Goal: Task Accomplishment & Management: Use online tool/utility

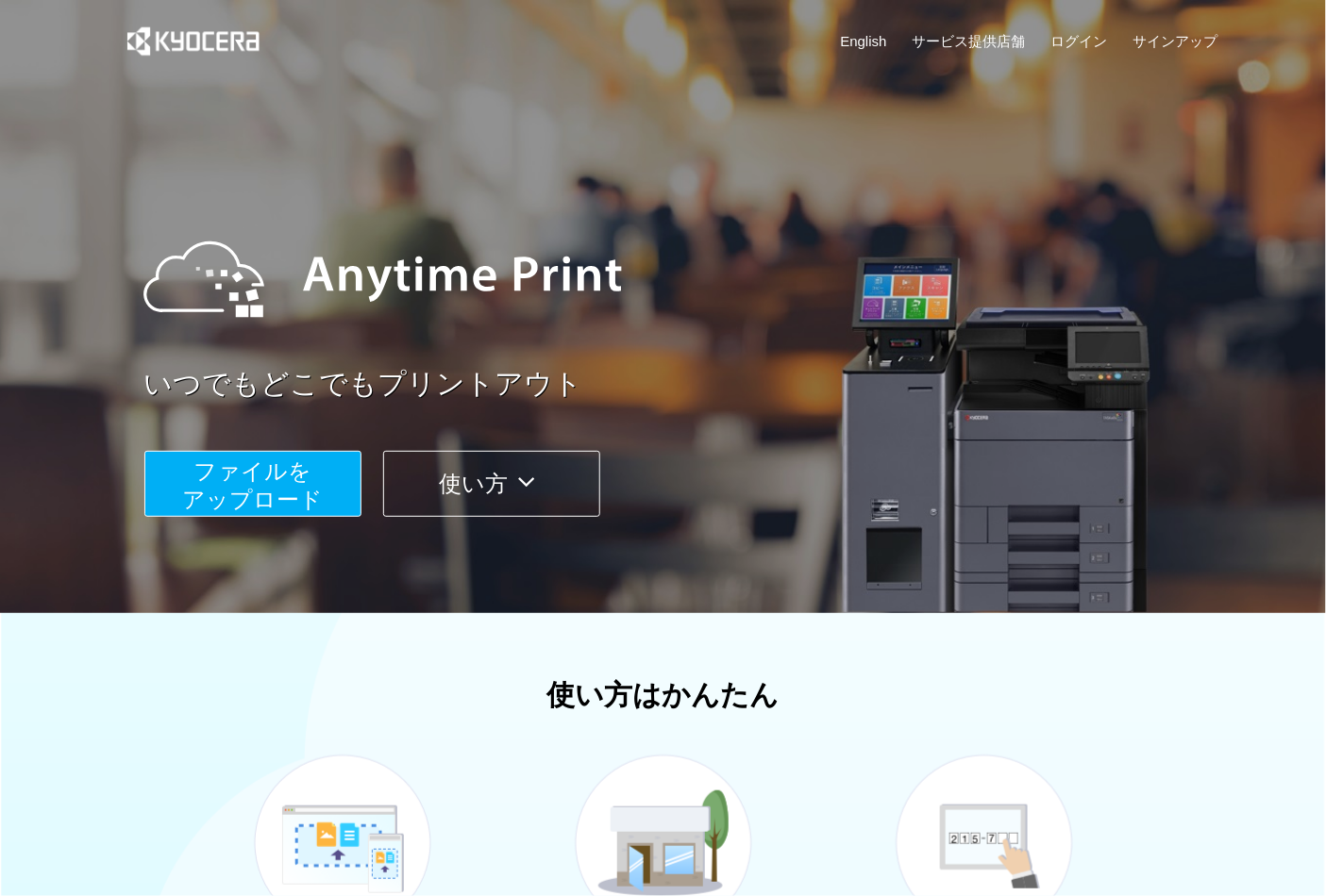
click at [267, 496] on span "ファイルを ​​アップロード" at bounding box center [253, 485] width 141 height 54
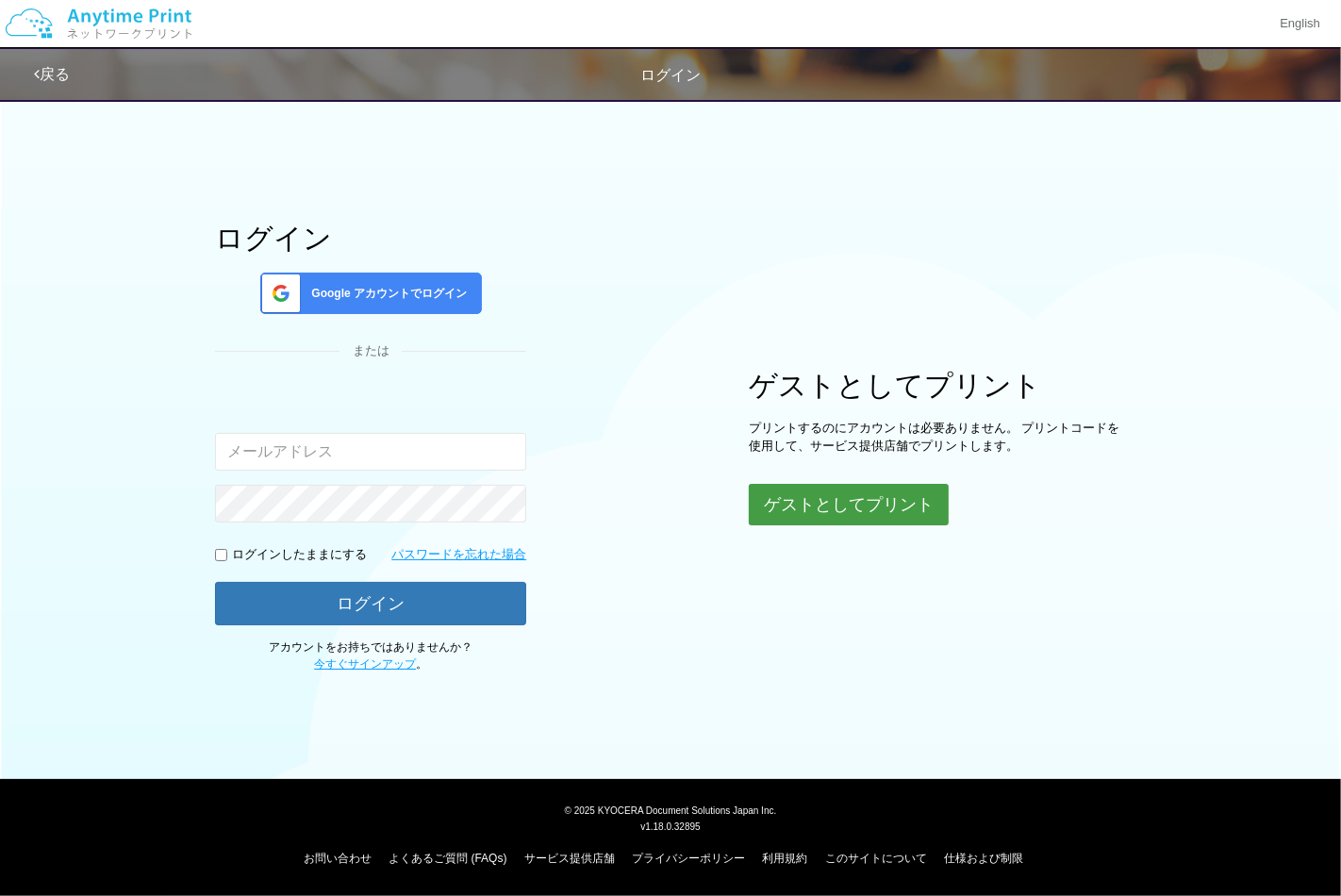
click at [901, 495] on button "ゲストとしてプリント" at bounding box center [848, 505] width 200 height 42
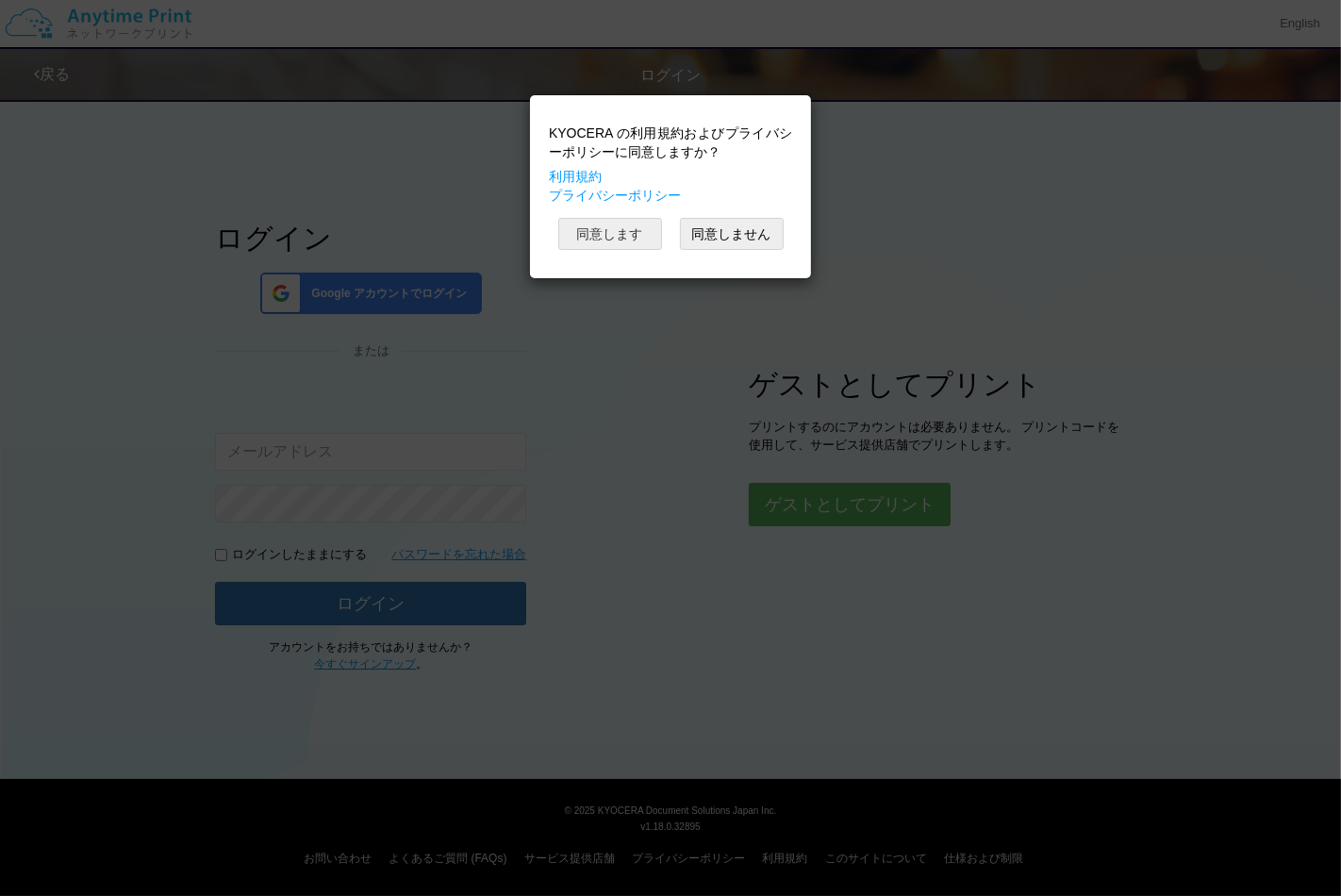
click at [623, 242] on button "同意します" at bounding box center [610, 233] width 103 height 32
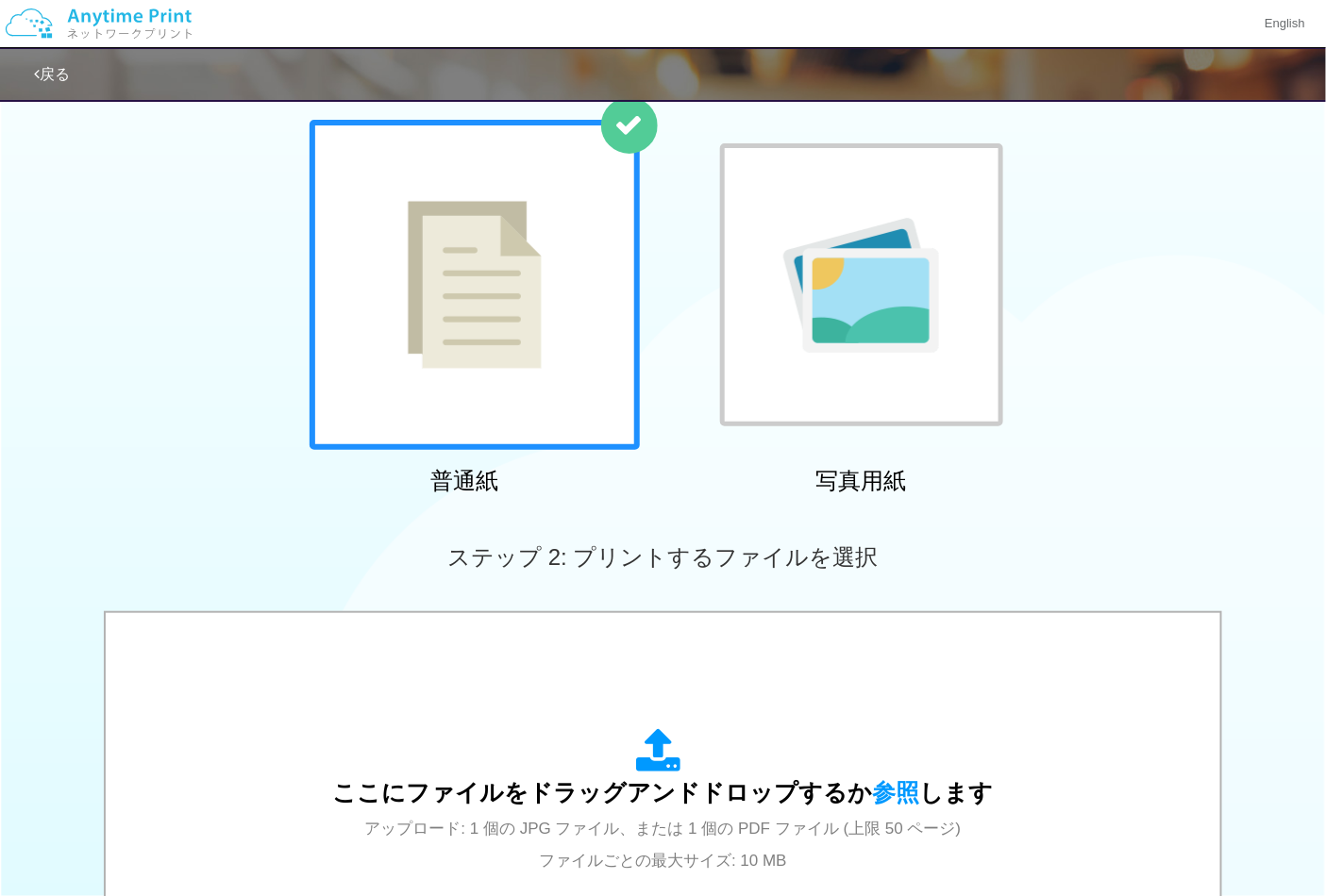
scroll to position [210, 0]
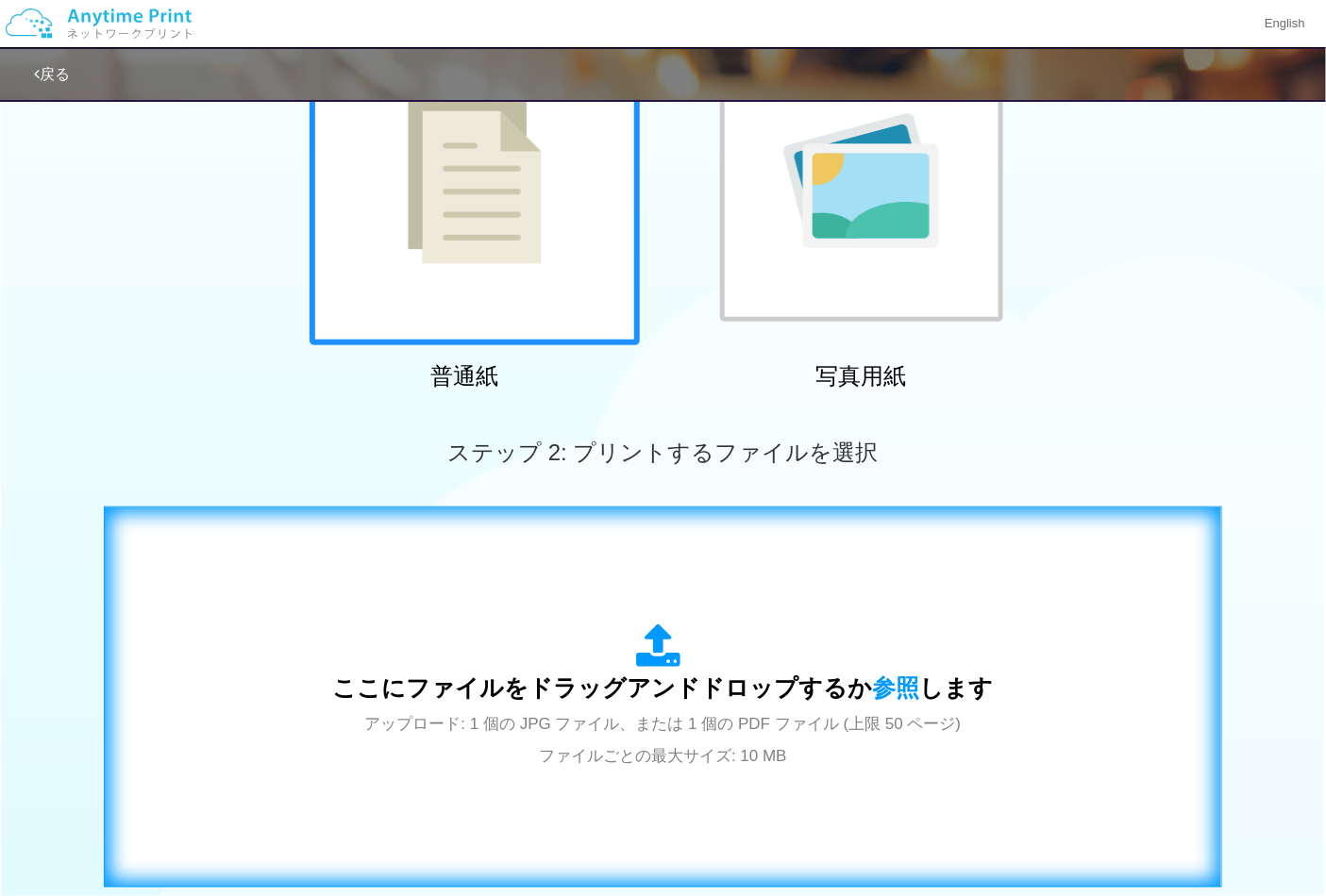
click at [693, 561] on div "ここにファイルをドラッグアンドドロップするか 参照 します アップロード: 1 個の JPG ファイル、または 1 個の PDF ファイル (上限 50 ペー…" at bounding box center [663, 697] width 1079 height 342
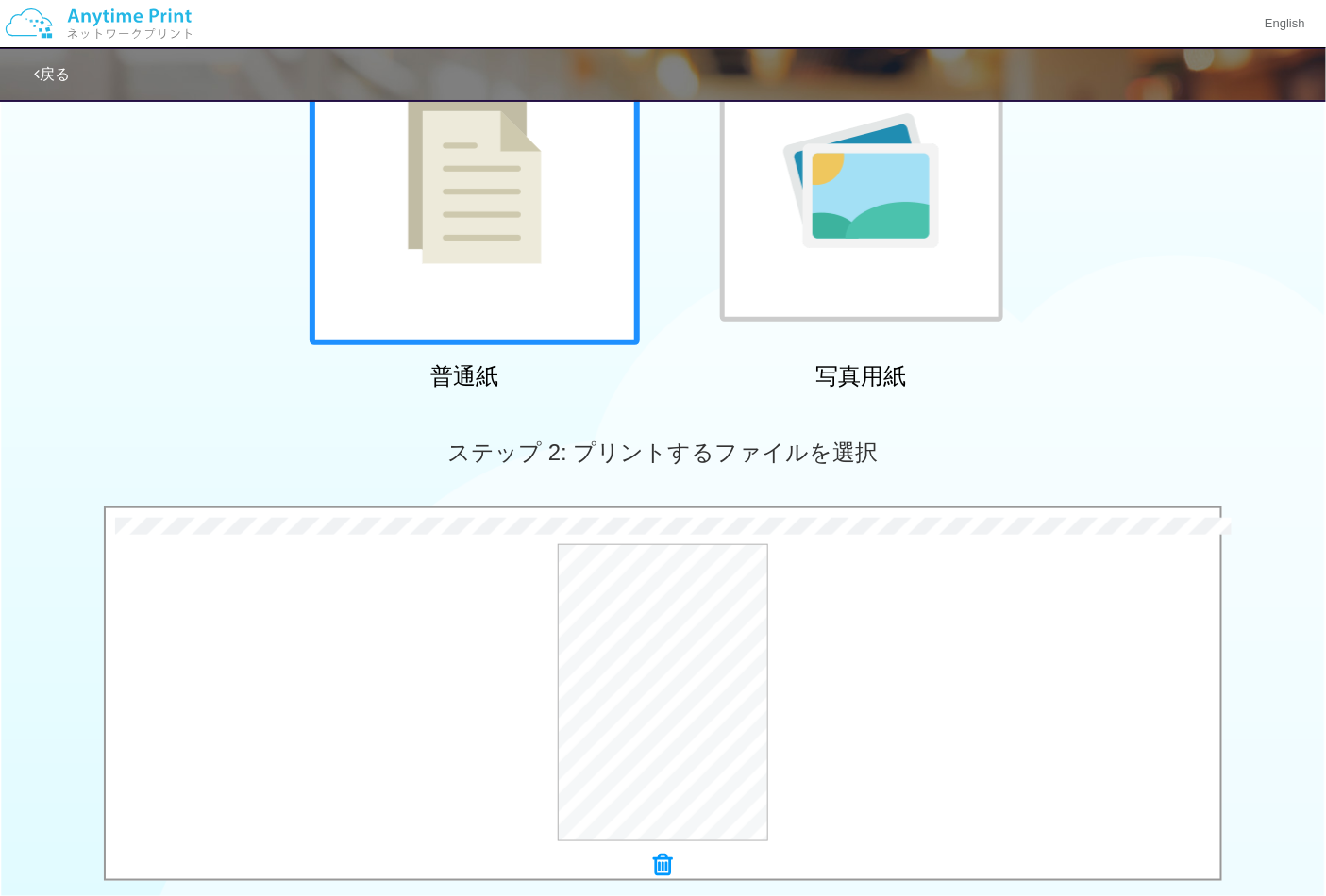
scroll to position [539, 0]
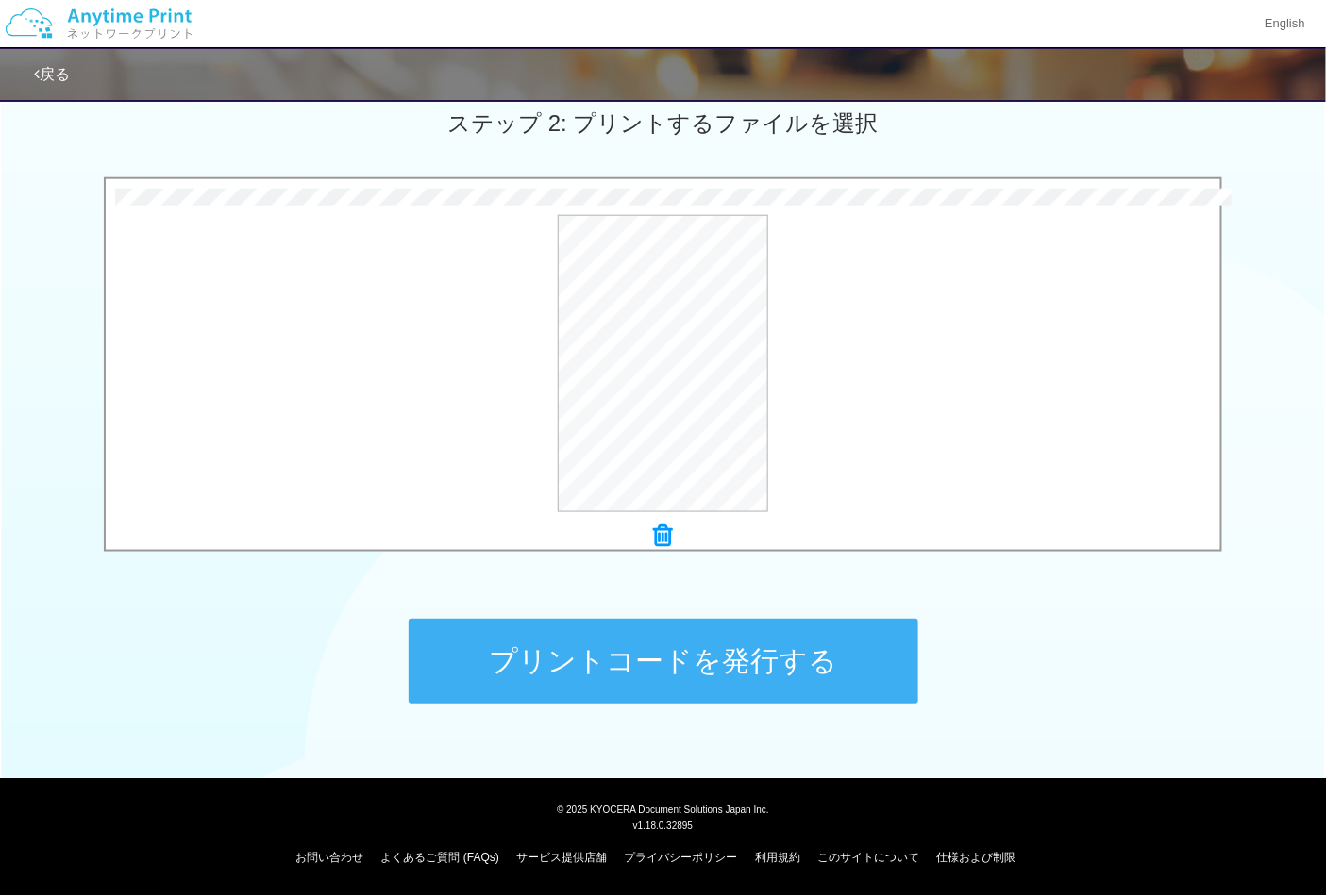
click at [747, 665] on button "プリントコードを発行する" at bounding box center [663, 661] width 510 height 85
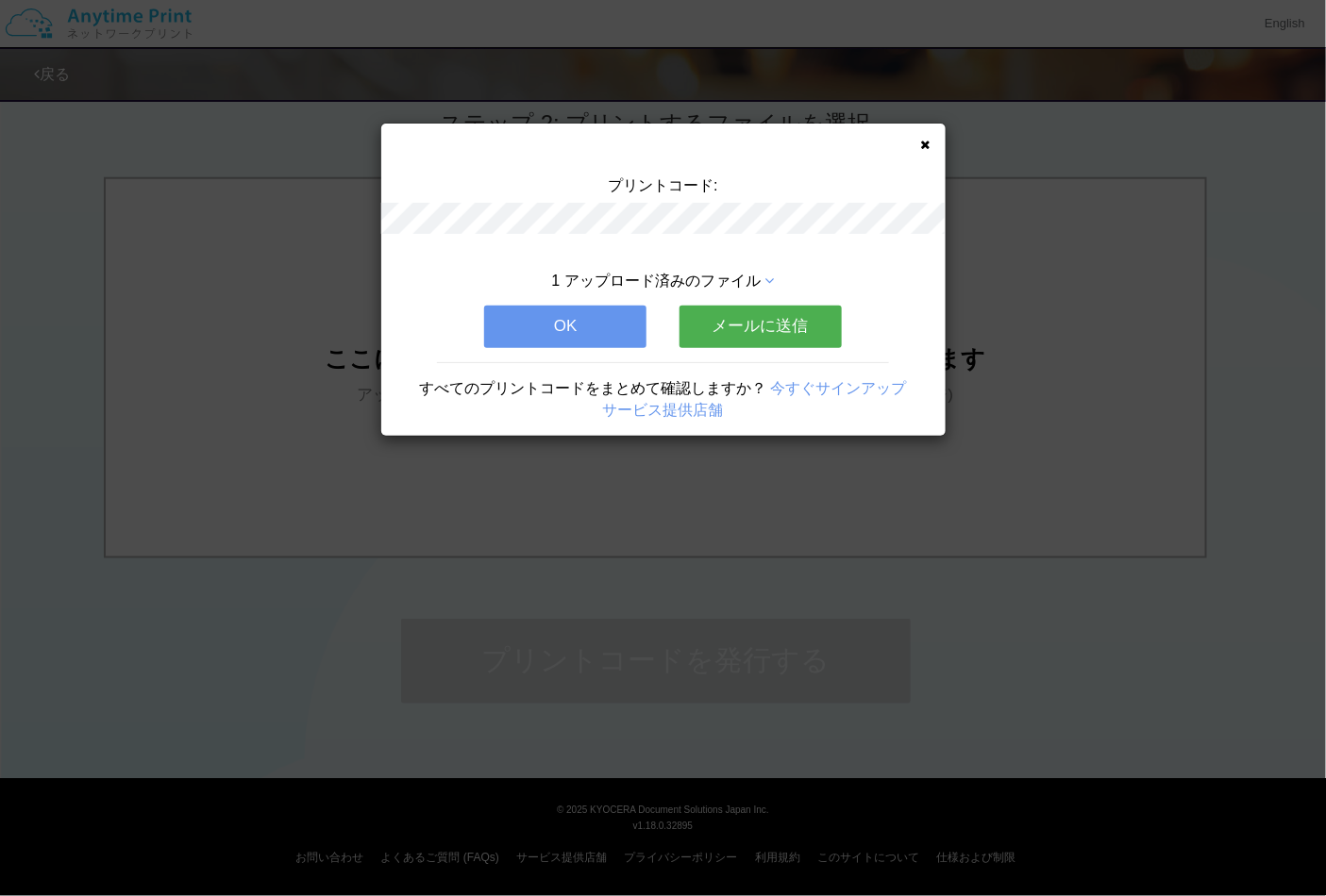
scroll to position [0, 0]
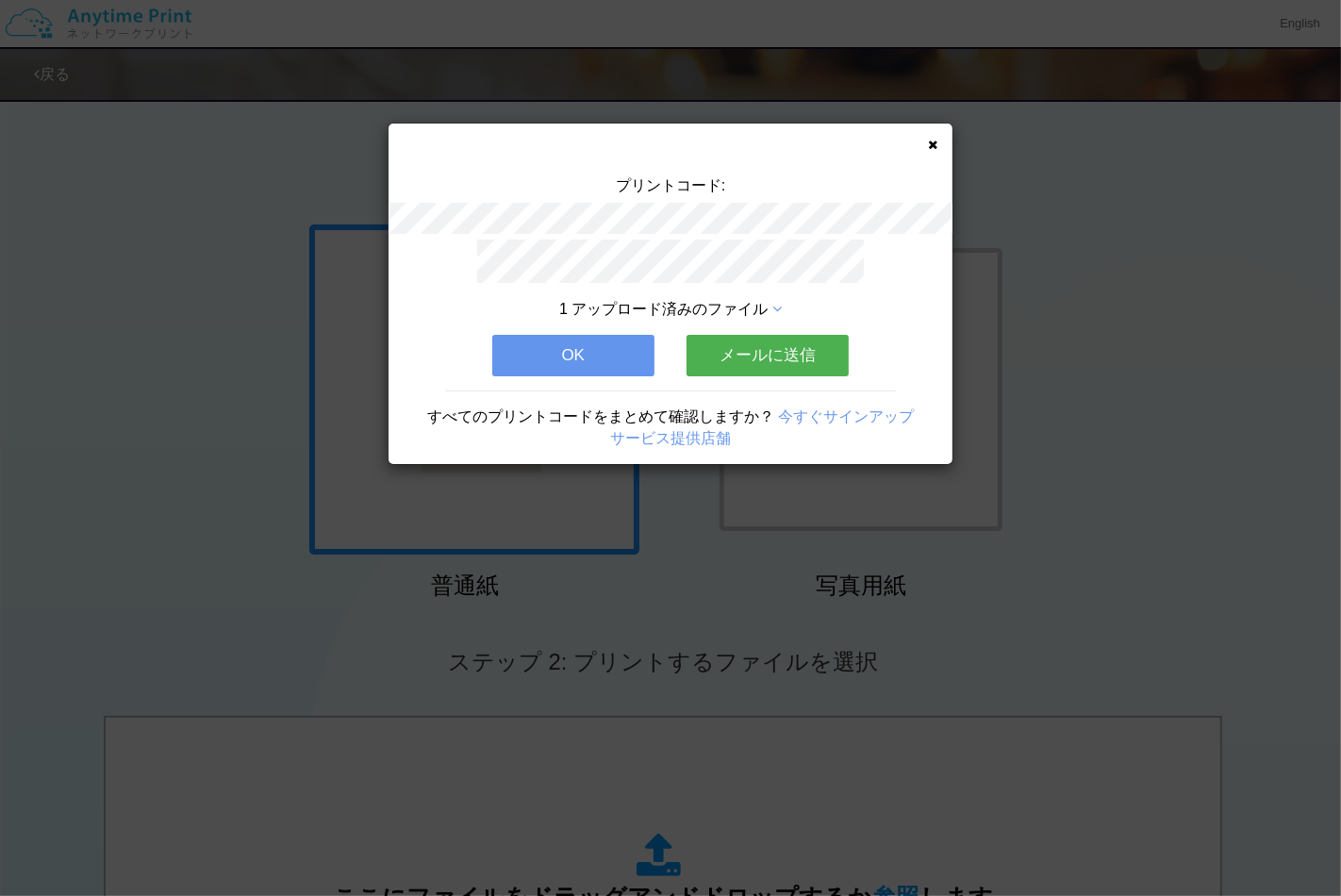
click at [780, 304] on div "1 アップロード済みのファイル" at bounding box center [670, 309] width 395 height 21
click at [772, 302] on icon at bounding box center [777, 308] width 10 height 15
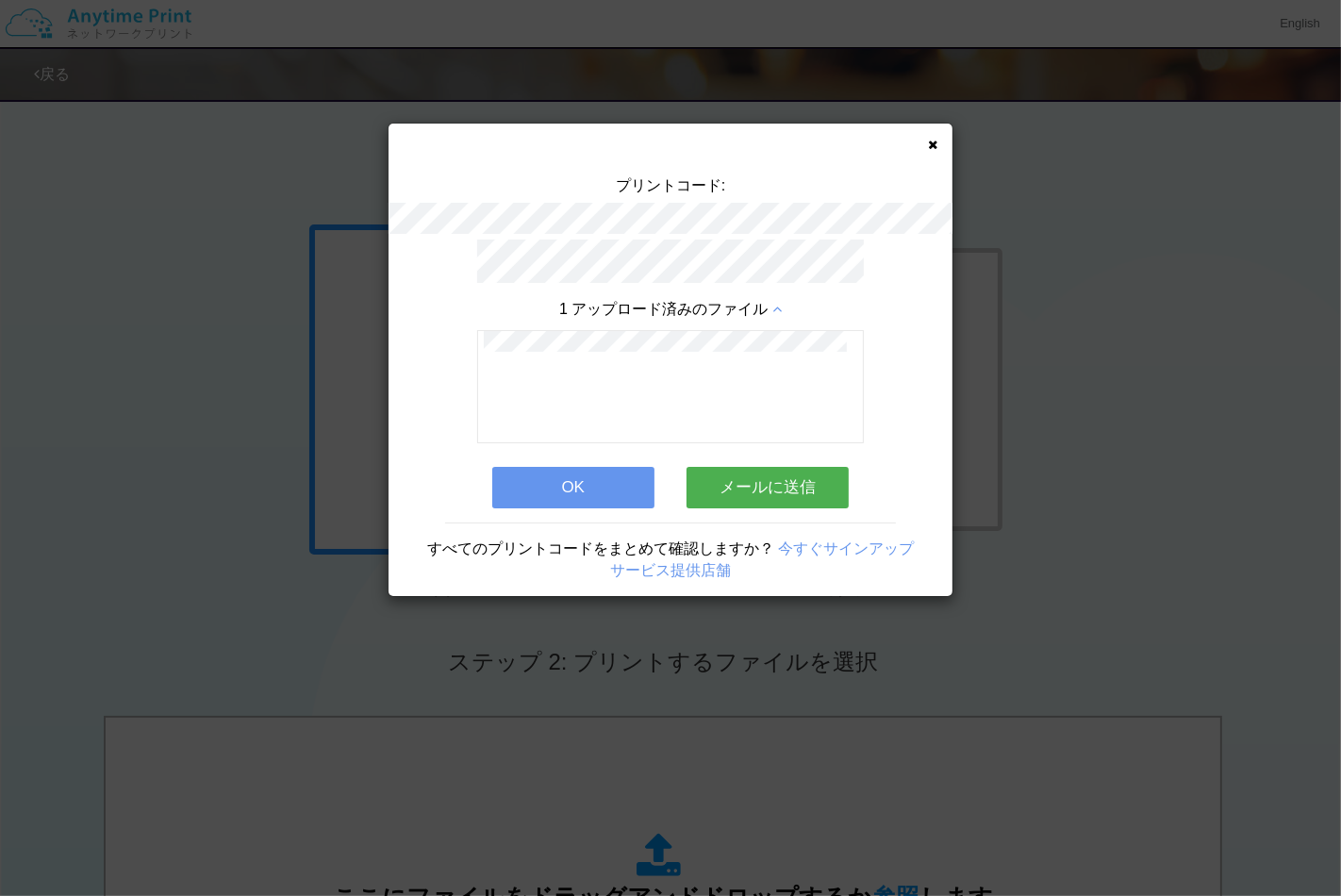
click at [598, 483] on button "OK" at bounding box center [573, 487] width 162 height 42
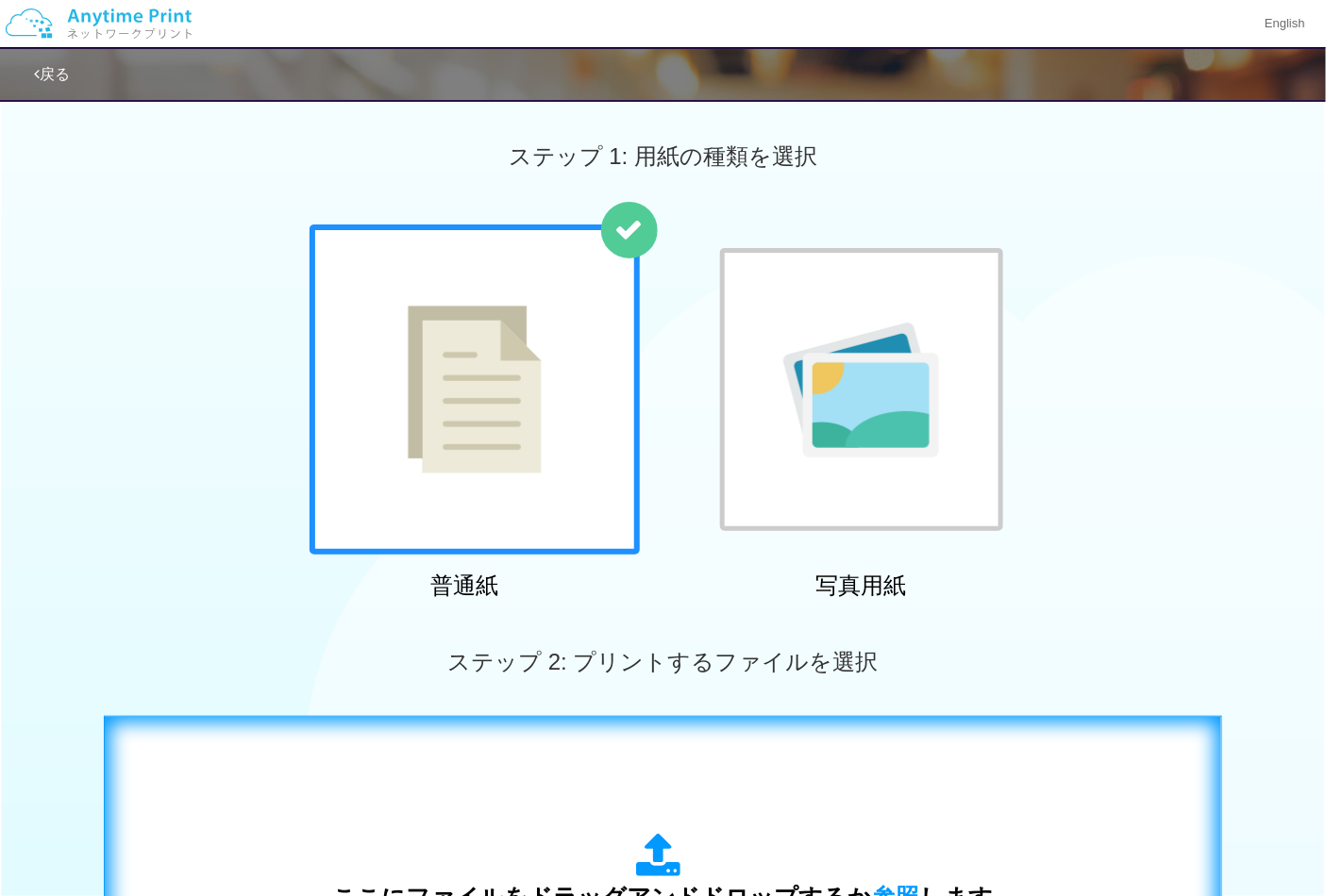
click at [734, 794] on div "ここにファイルをドラッグアンドドロップするか 参照 します アップロード: 1 個の JPG ファイル、または 1 個の PDF ファイル (上限 50 ペー…" at bounding box center [663, 907] width 1079 height 342
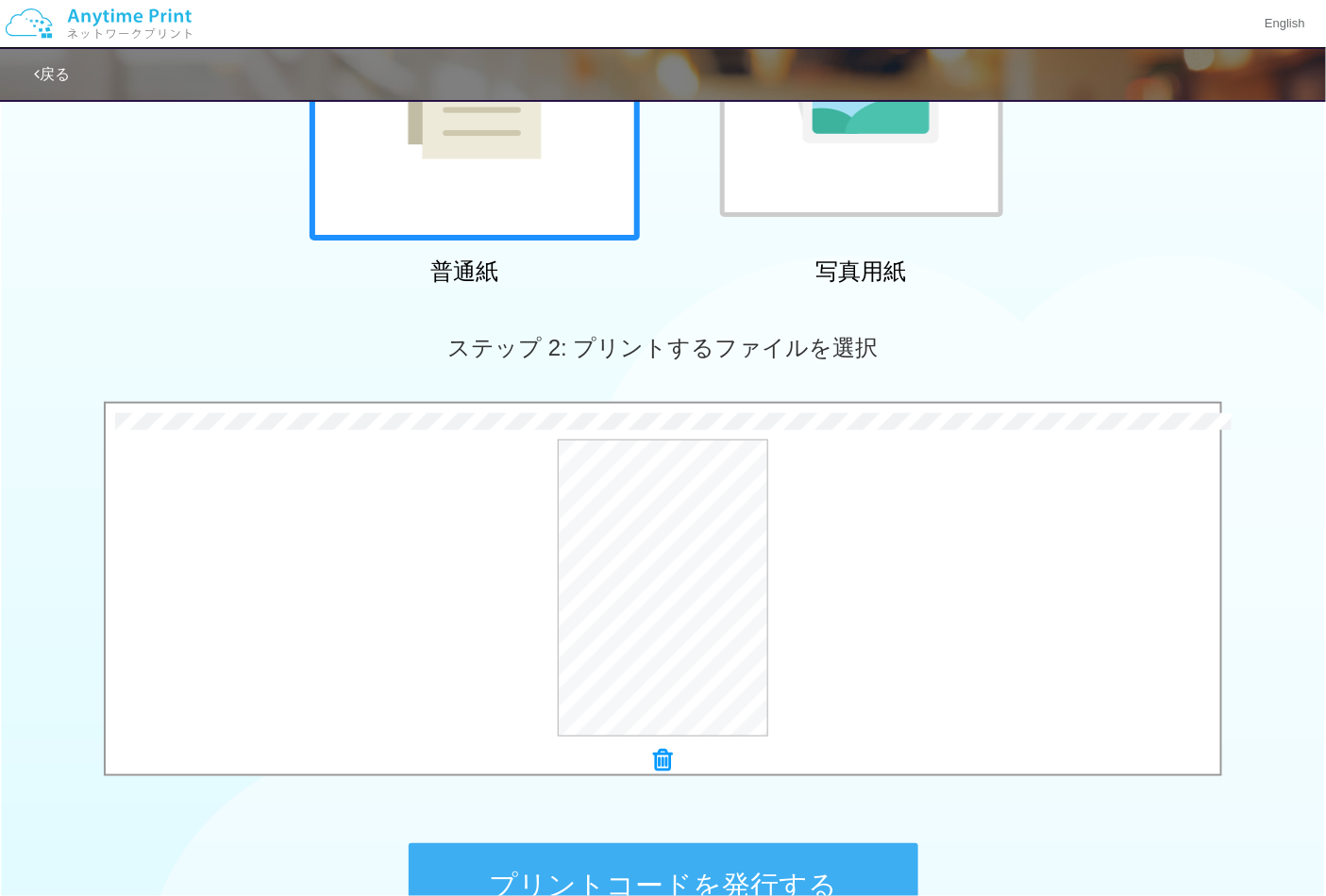
scroll to position [523, 0]
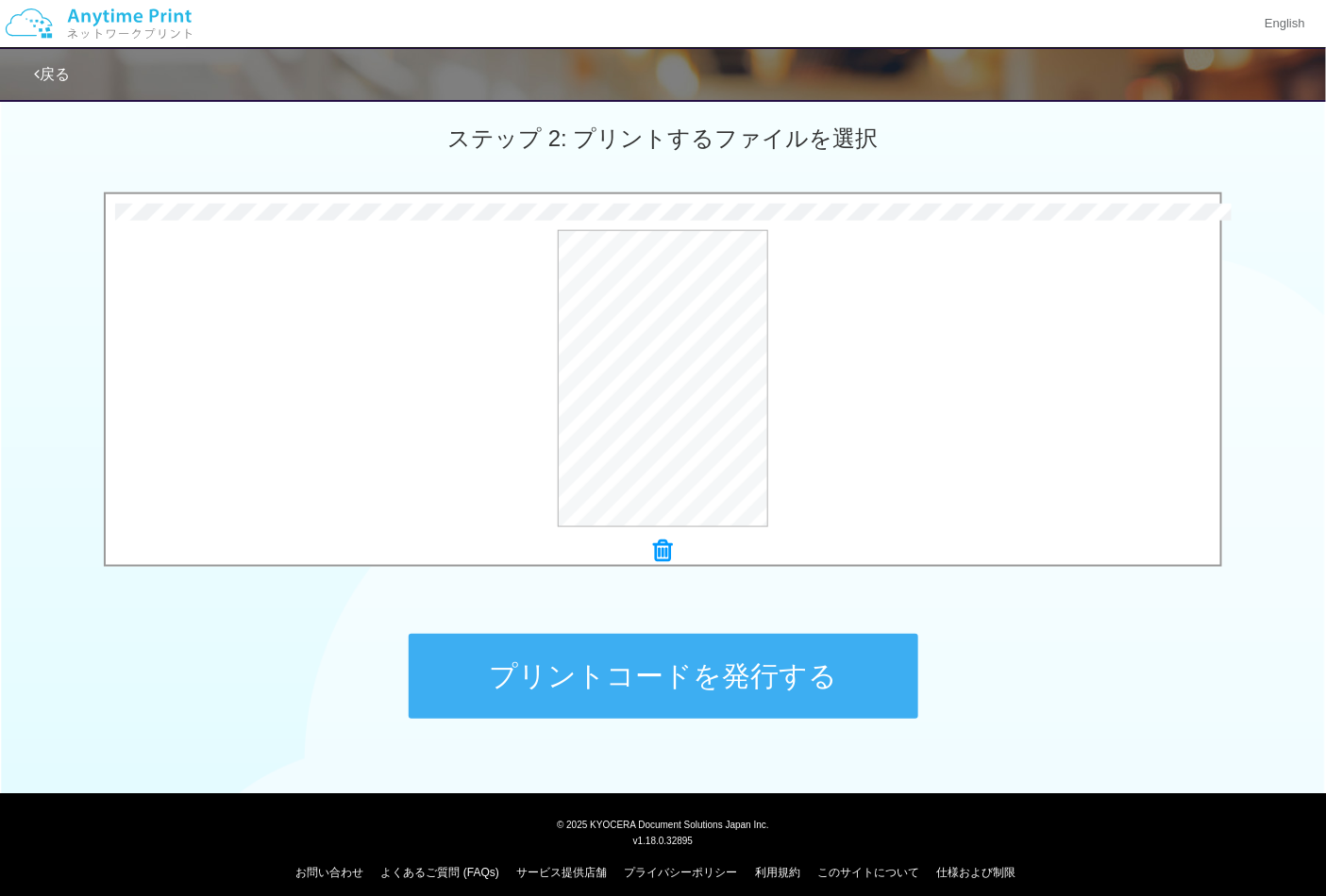
click at [619, 655] on button "プリントコードを発行する" at bounding box center [663, 675] width 510 height 85
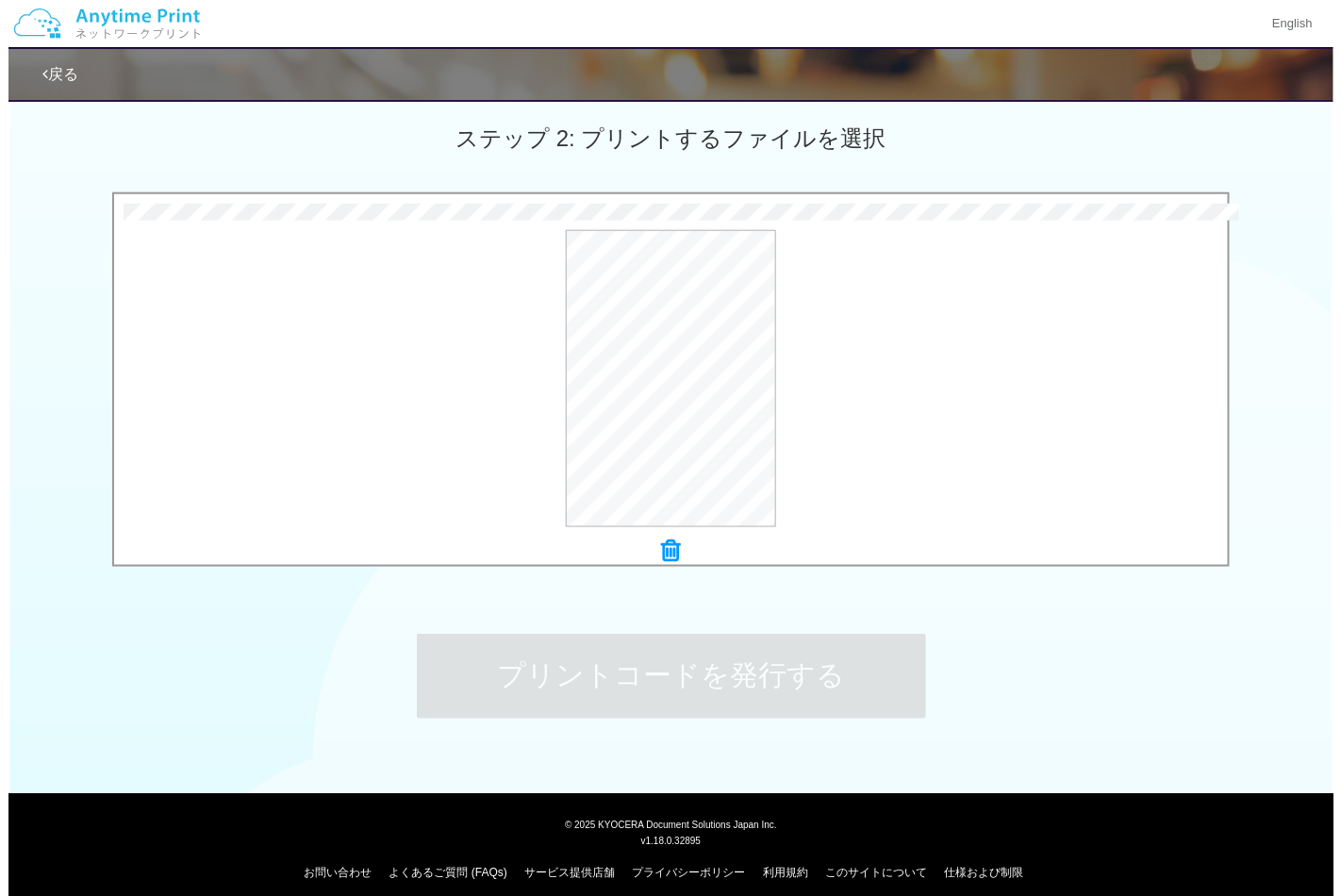
scroll to position [0, 0]
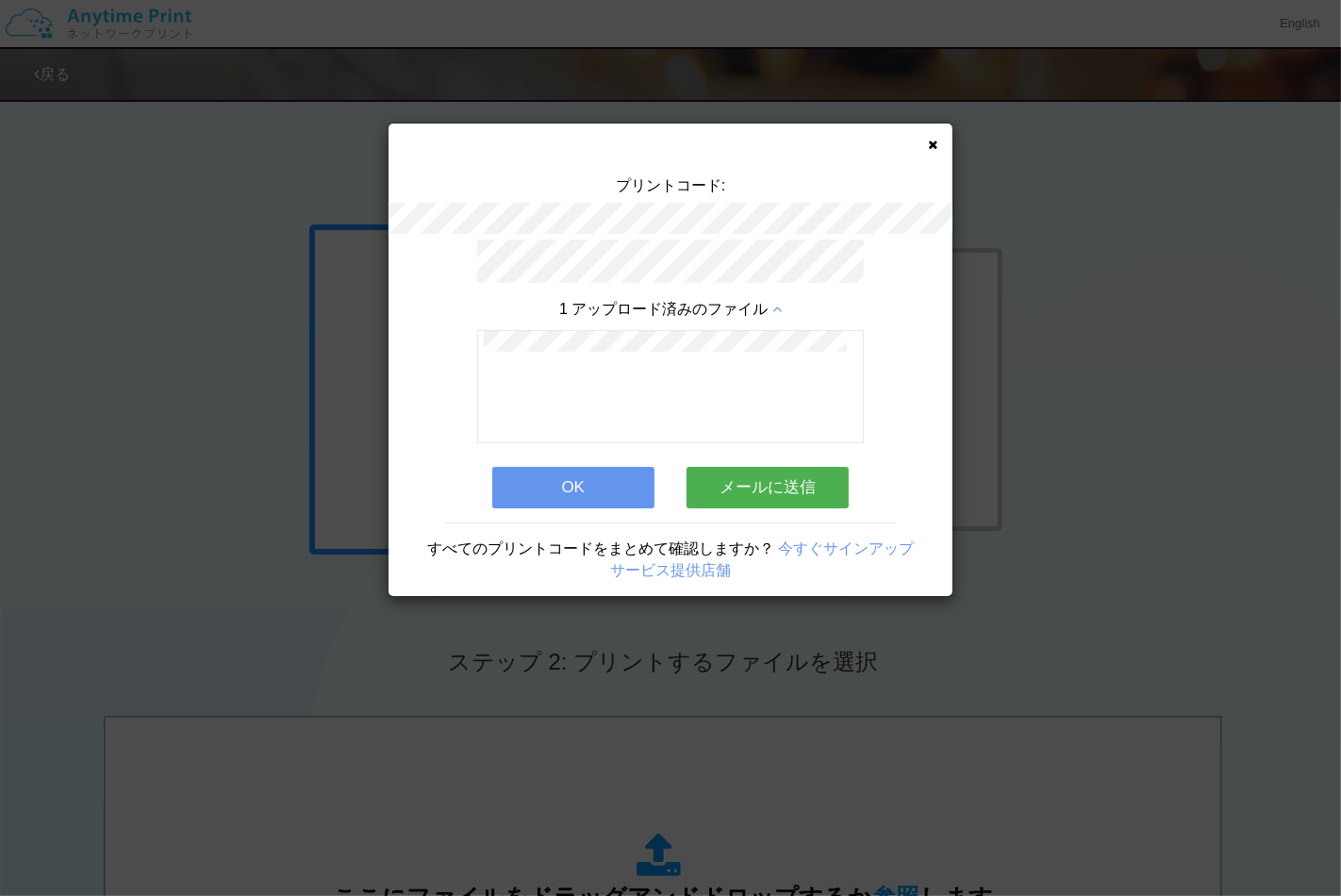
click at [594, 467] on button "OK" at bounding box center [573, 487] width 162 height 42
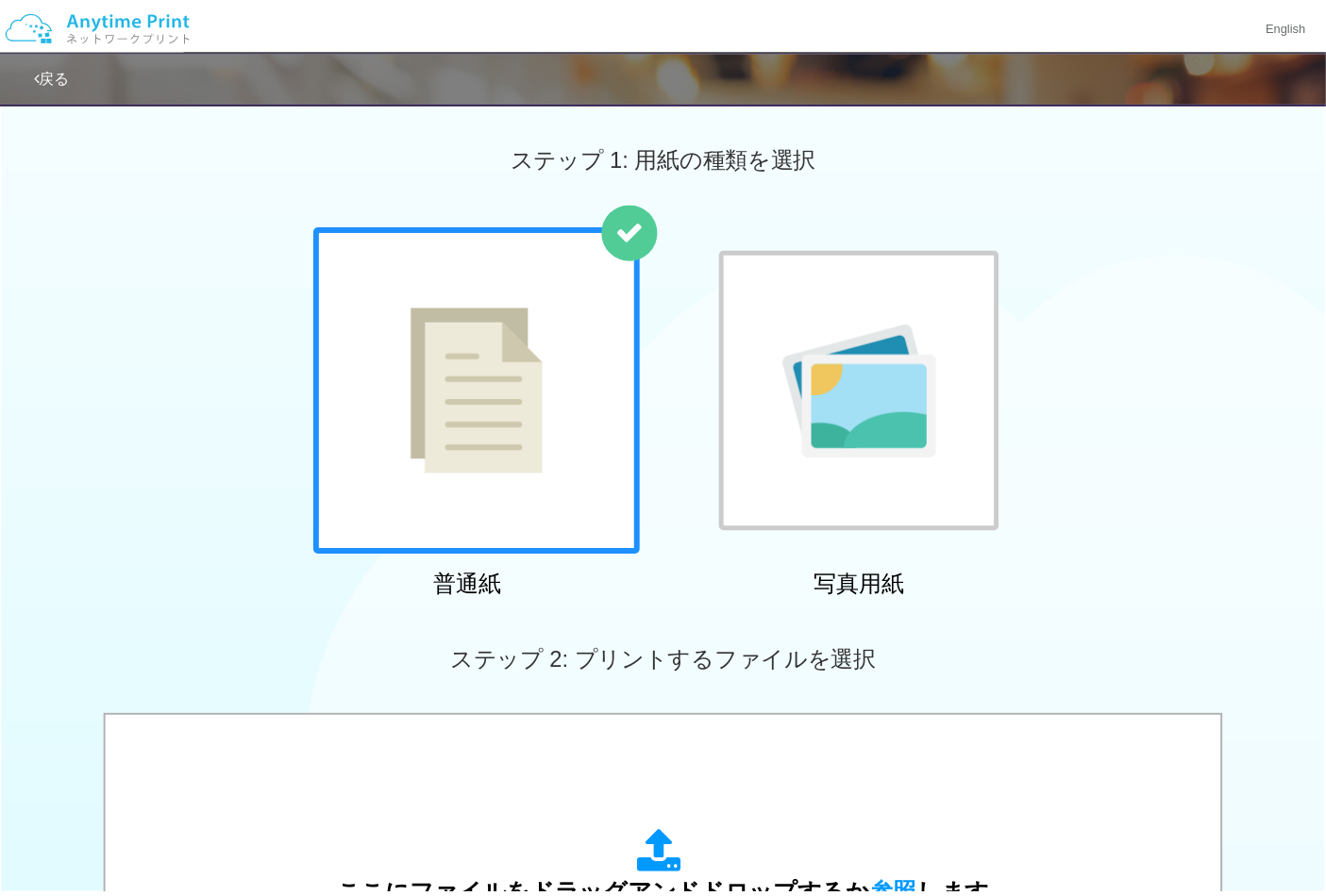
scroll to position [419, 0]
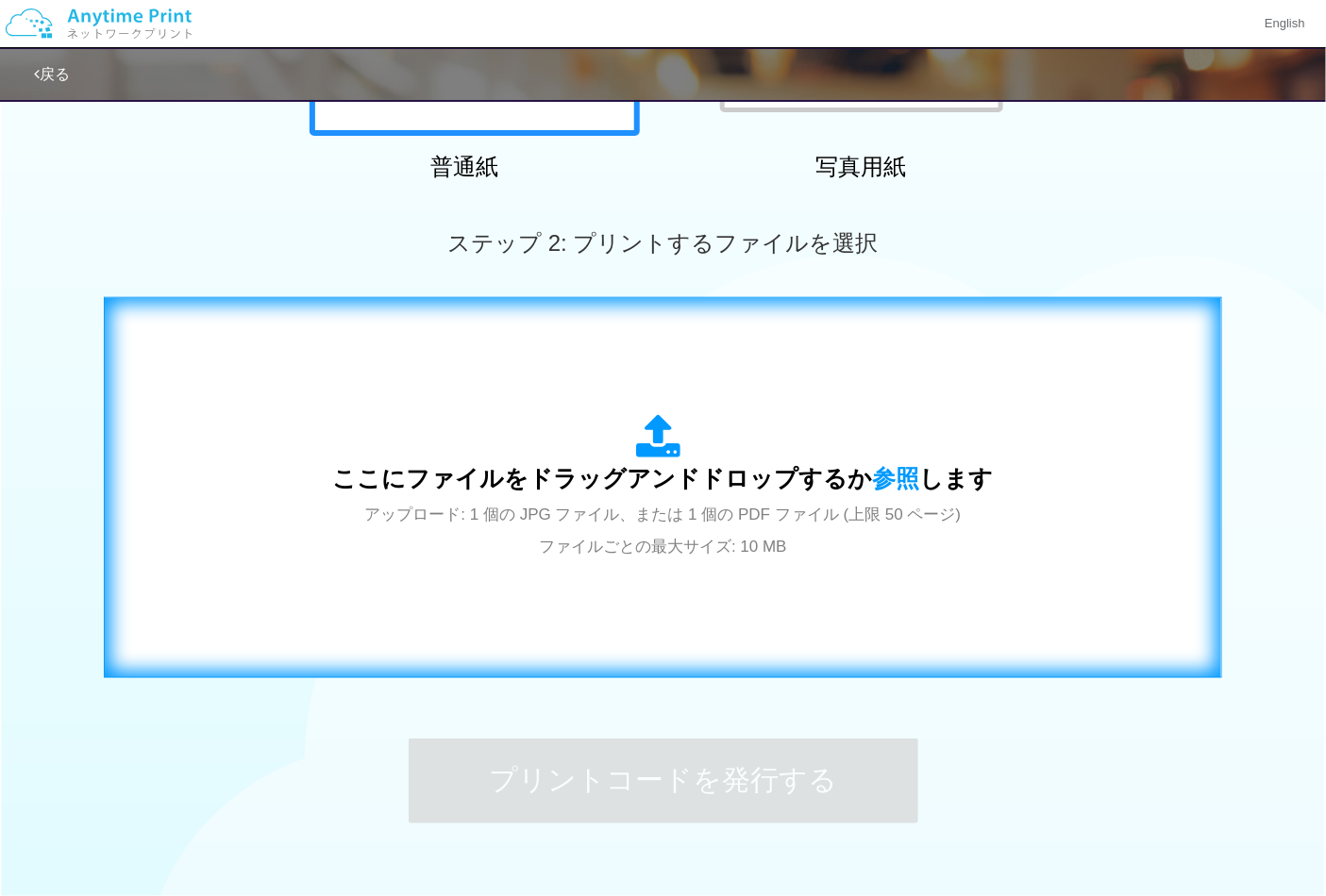
click at [665, 607] on div "ここにファイルをドラッグアンドドロップするか 参照 します アップロード: 1 個の JPG ファイル、または 1 個の PDF ファイル (上限 50 ペー…" at bounding box center [663, 488] width 1079 height 342
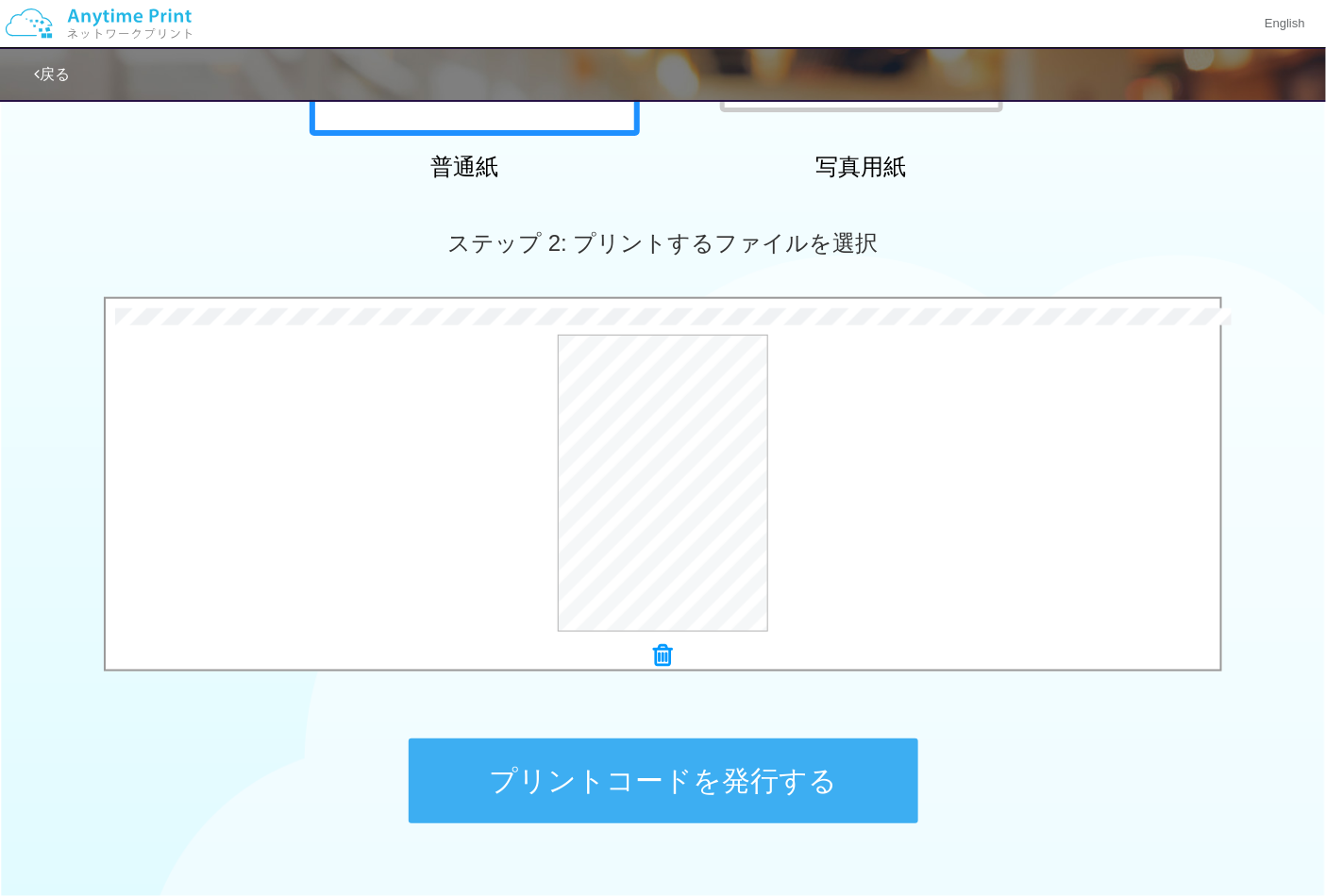
scroll to position [539, 0]
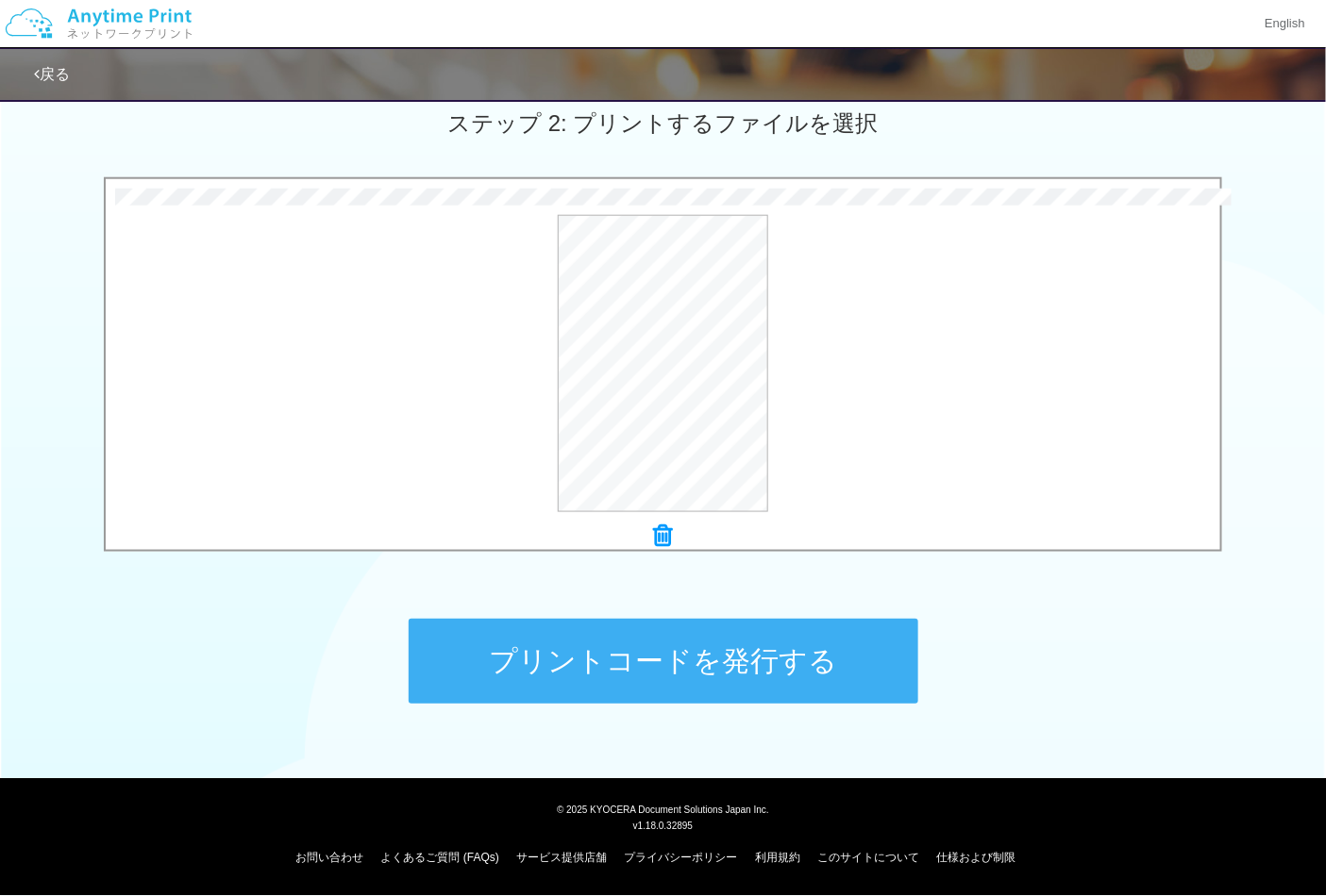
click at [761, 688] on button "プリントコードを発行する" at bounding box center [663, 661] width 510 height 85
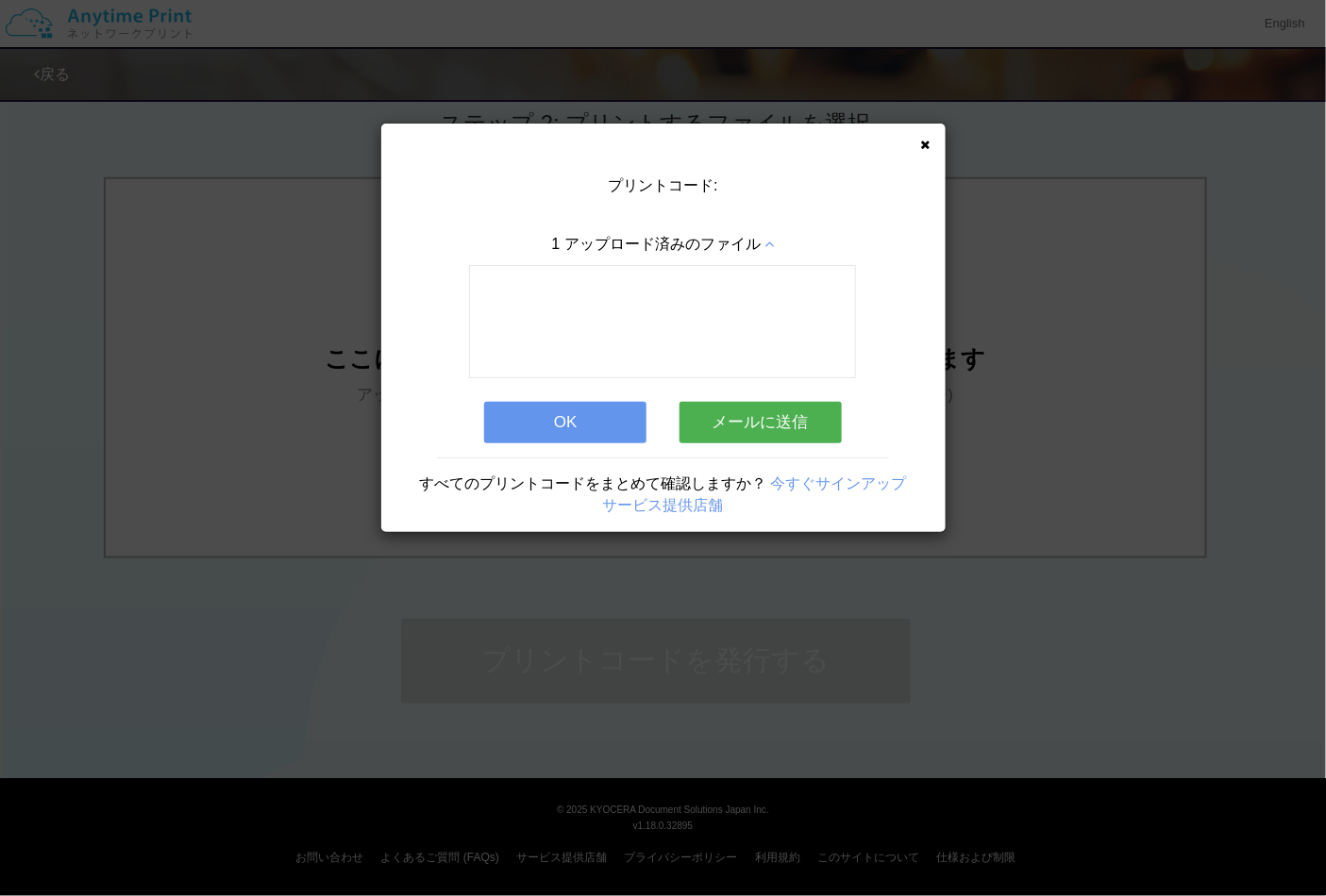
scroll to position [0, 0]
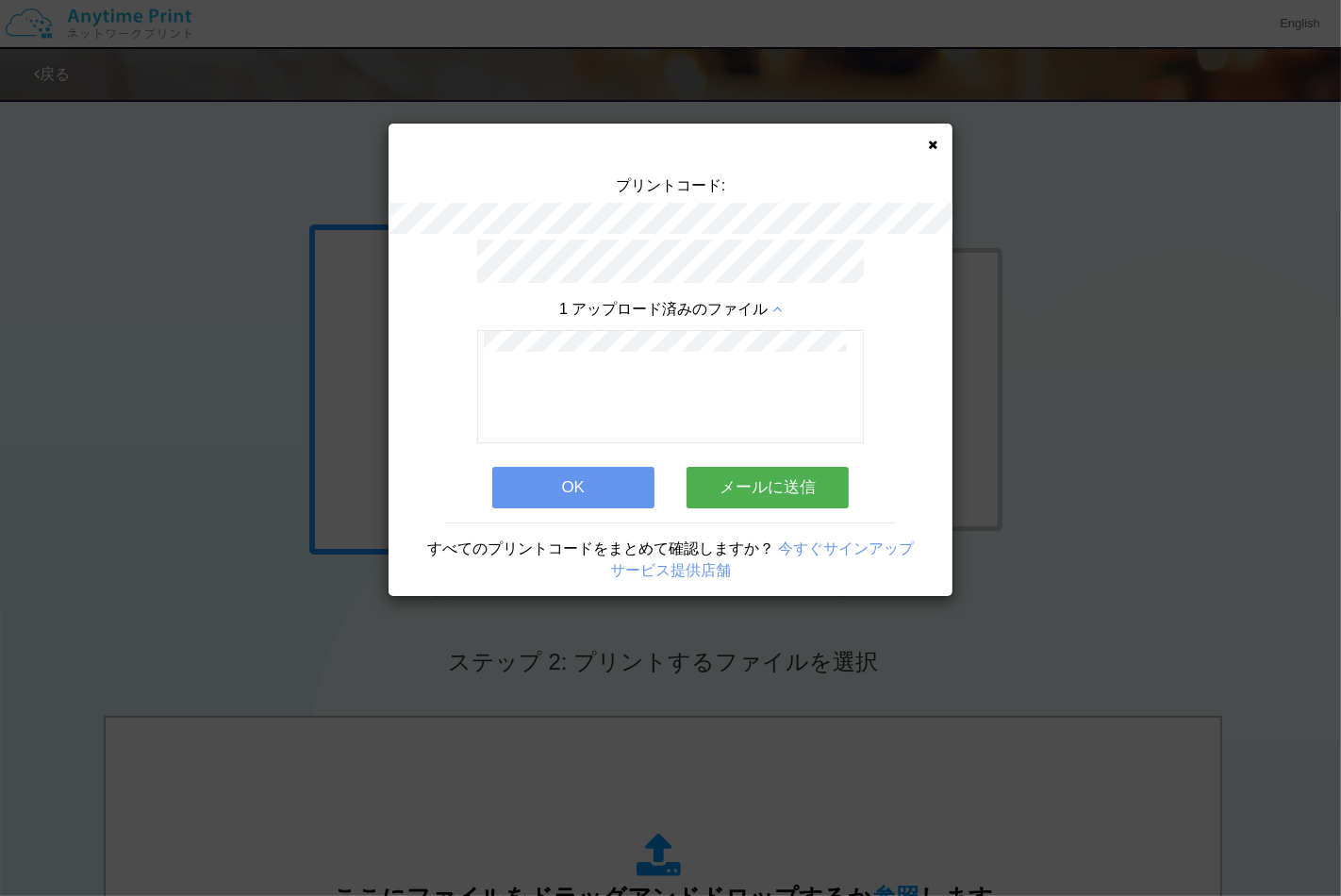
click at [591, 481] on button "OK" at bounding box center [573, 487] width 162 height 42
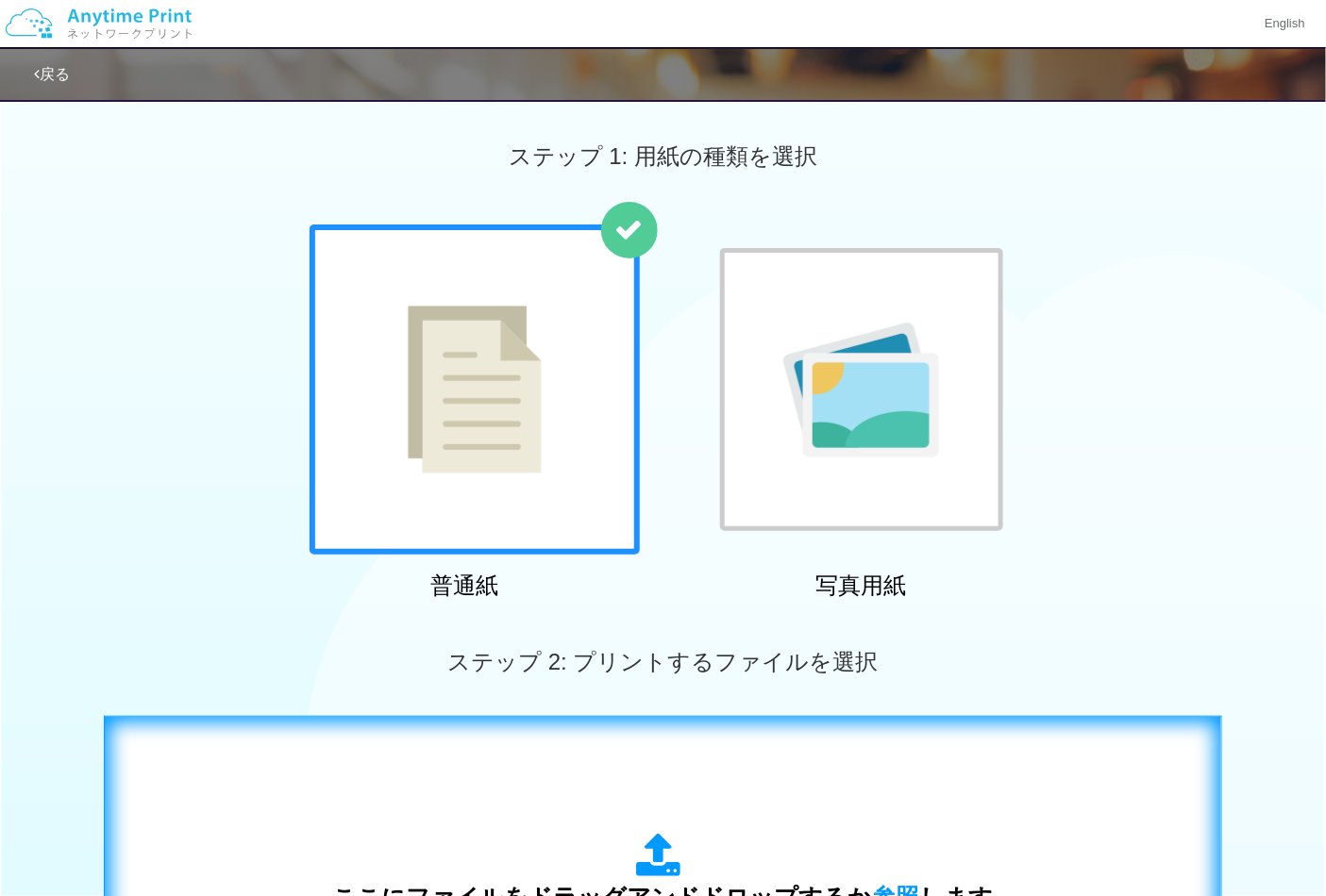
click at [626, 765] on div "ここにファイルをドラッグアンドドロップするか 参照 します アップロード: 1 個の JPG ファイル、または 1 個の PDF ファイル (上限 50 ペー…" at bounding box center [663, 907] width 1079 height 342
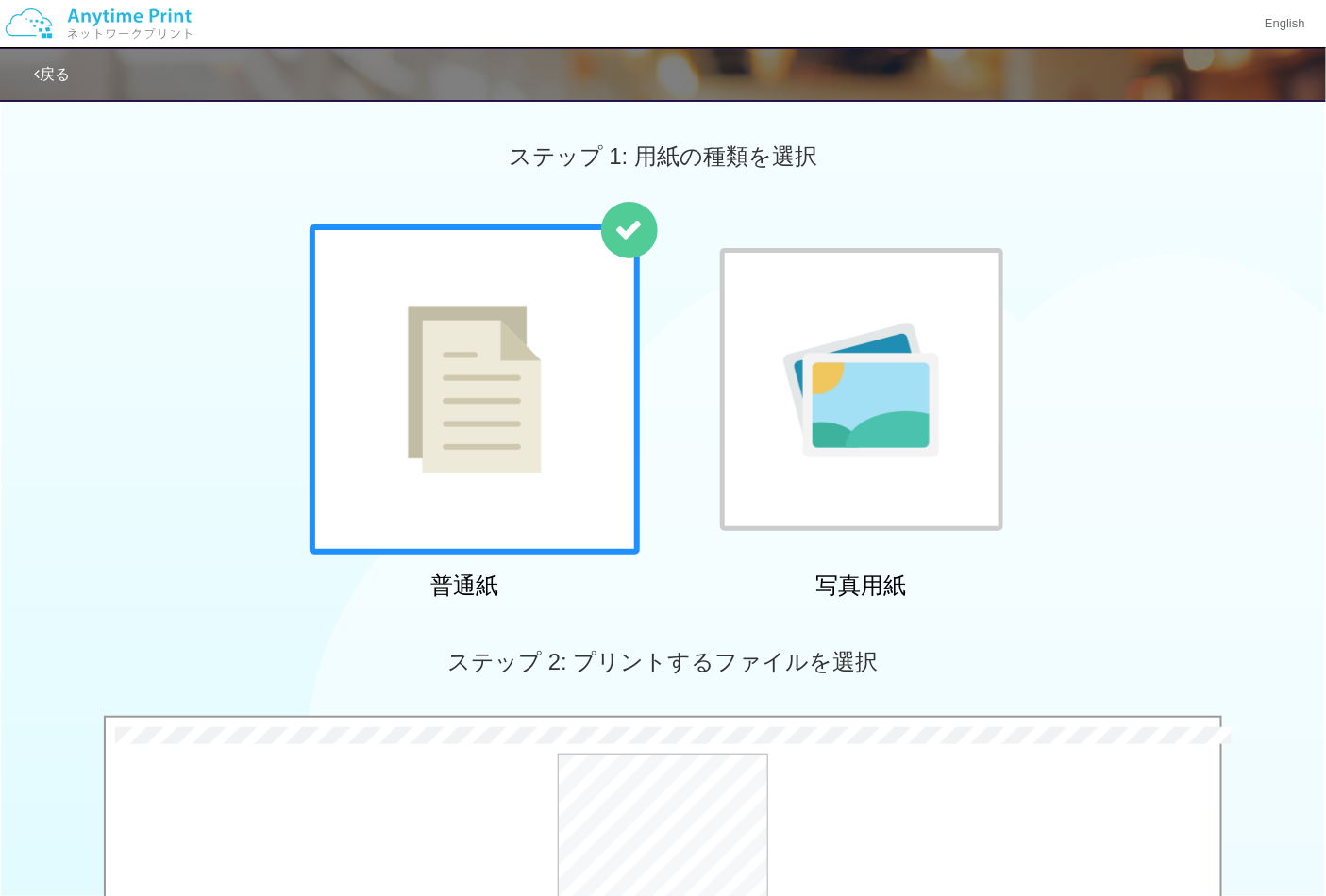
scroll to position [523, 0]
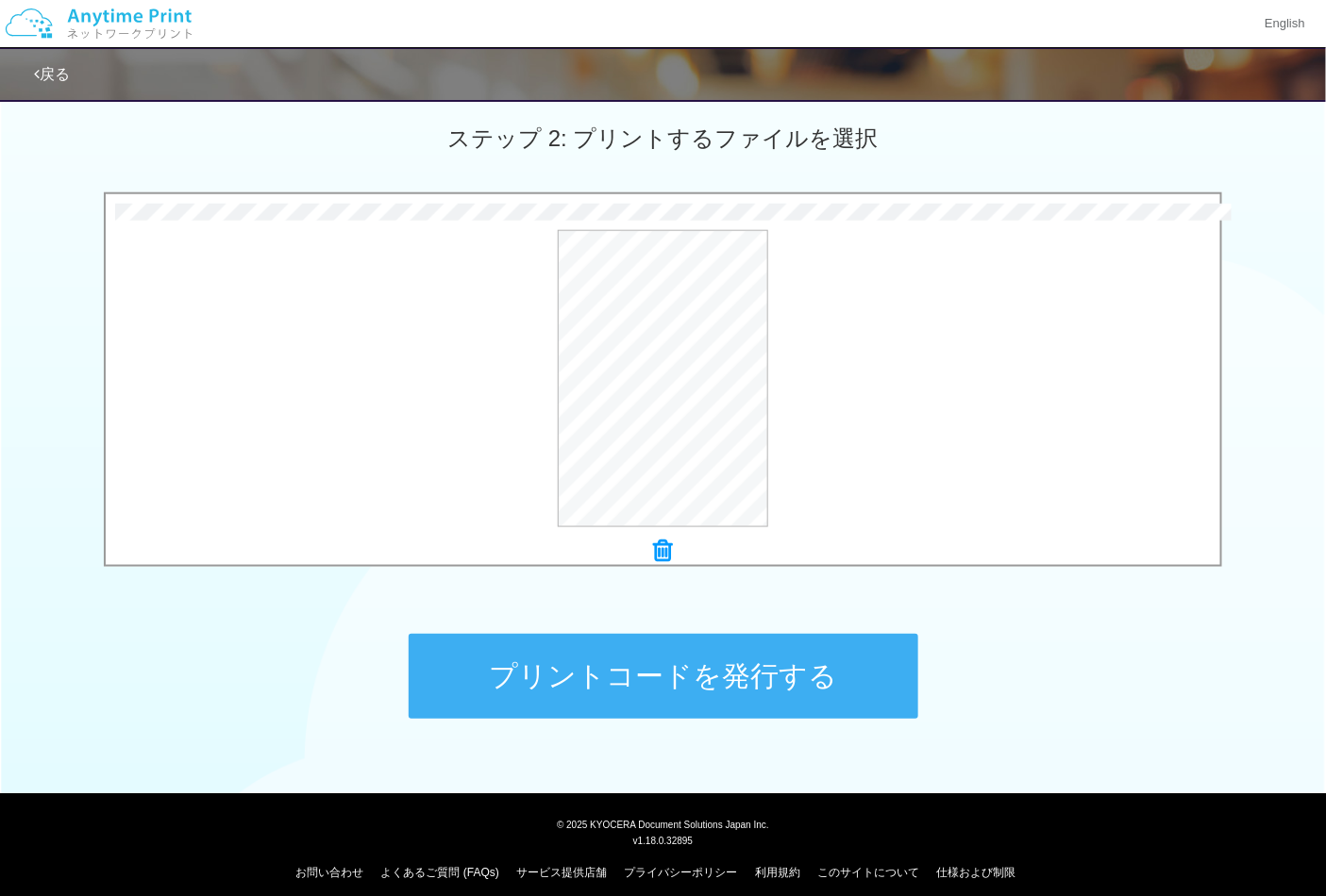
click at [714, 688] on button "プリントコードを発行する" at bounding box center [663, 675] width 510 height 85
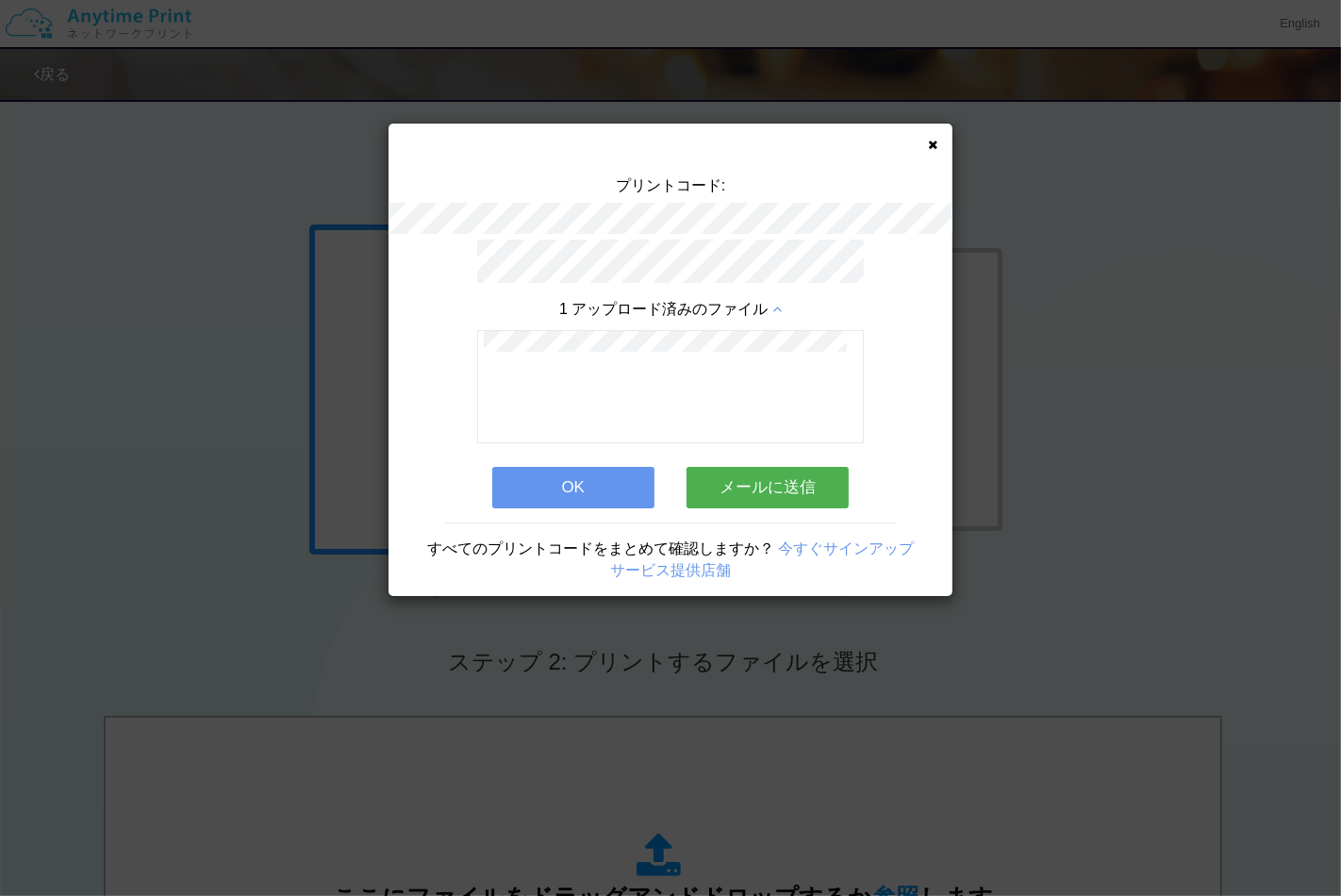
click at [577, 468] on button "OK" at bounding box center [573, 487] width 162 height 42
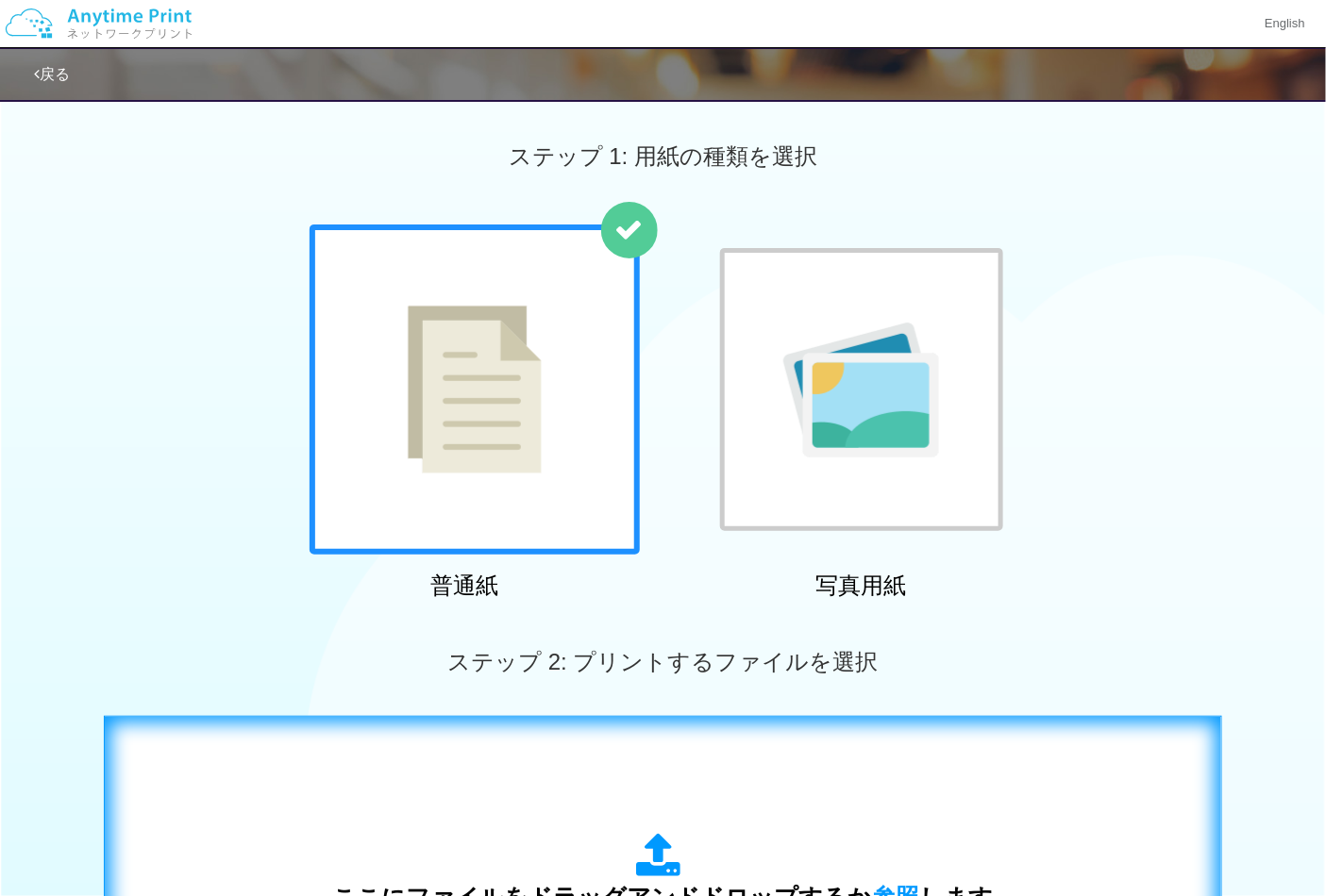
scroll to position [419, 0]
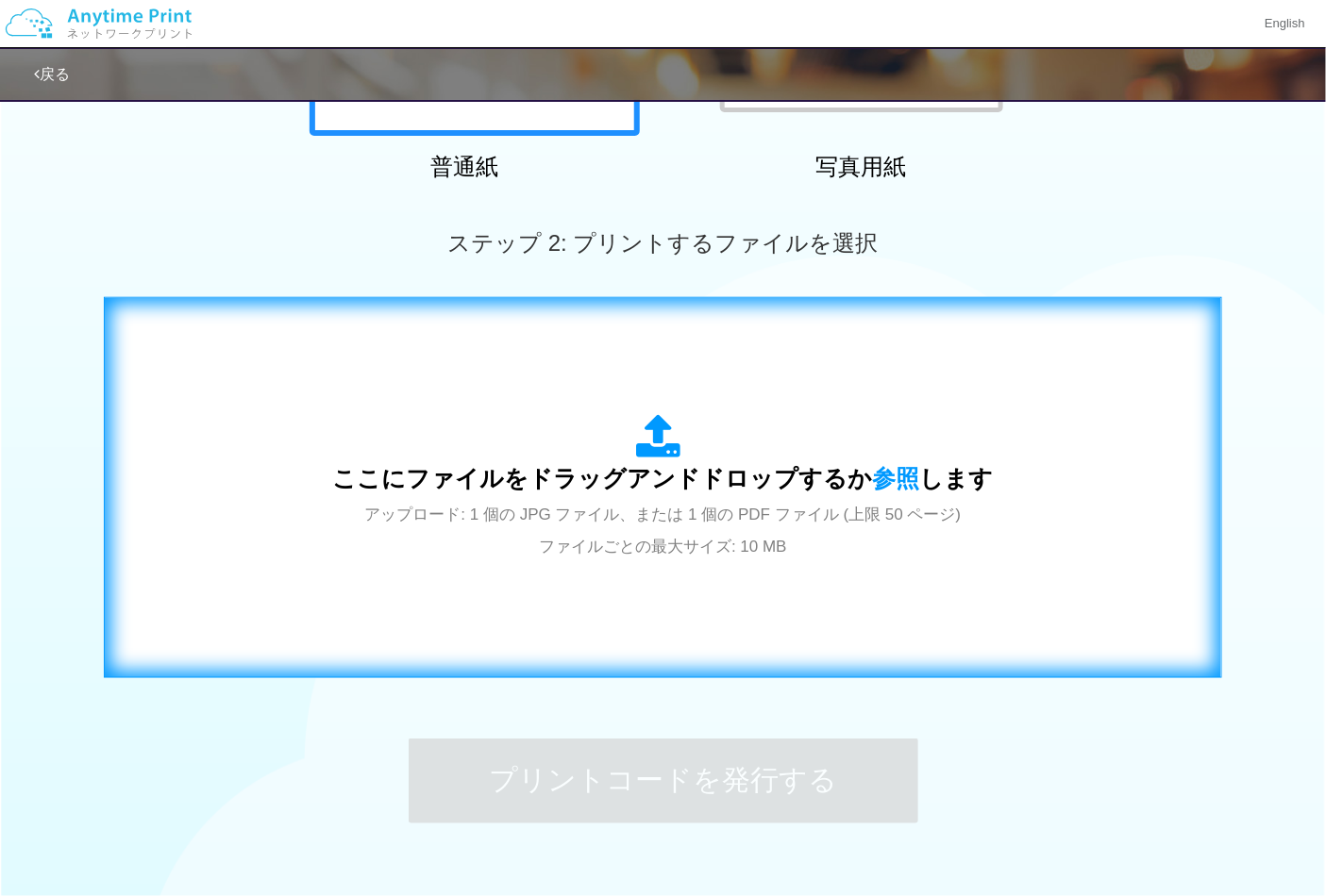
click at [600, 562] on div "ここにファイルをドラッグアンドドロップするか 参照 します アップロード: 1 個の JPG ファイル、または 1 個の PDF ファイル (上限 50 ペー…" at bounding box center [663, 488] width 1079 height 342
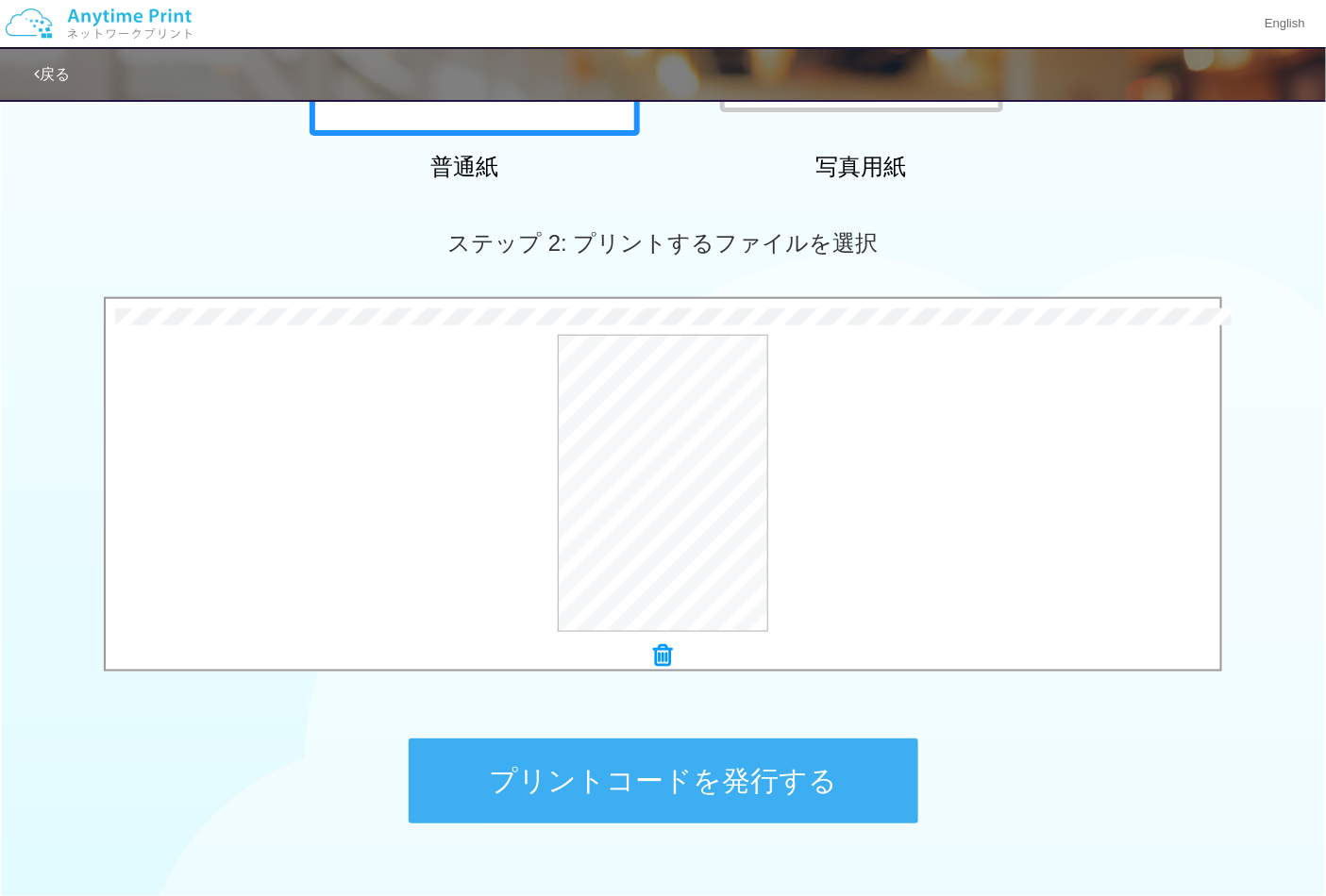
scroll to position [539, 0]
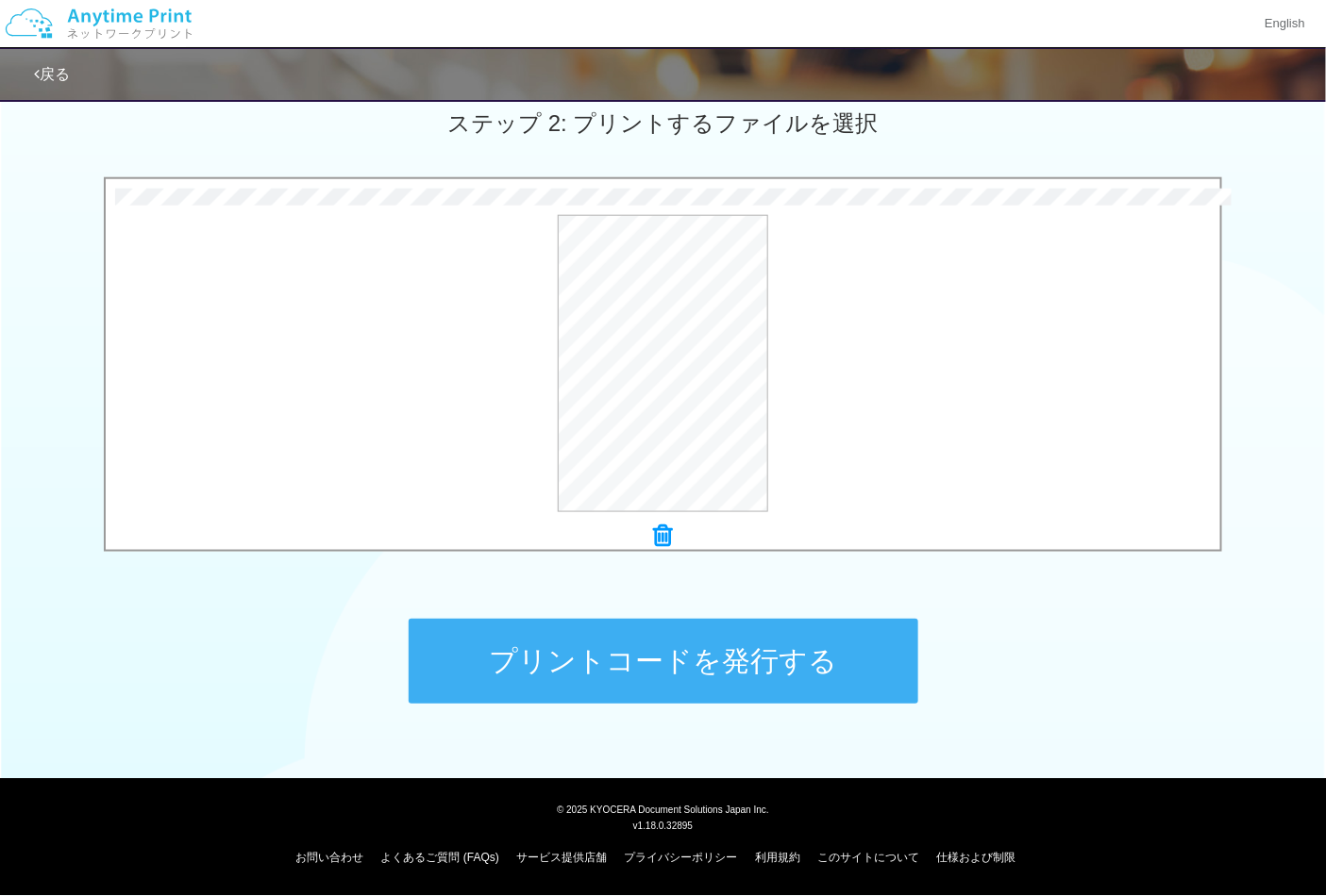
click at [776, 641] on button "プリントコードを発行する" at bounding box center [663, 661] width 510 height 85
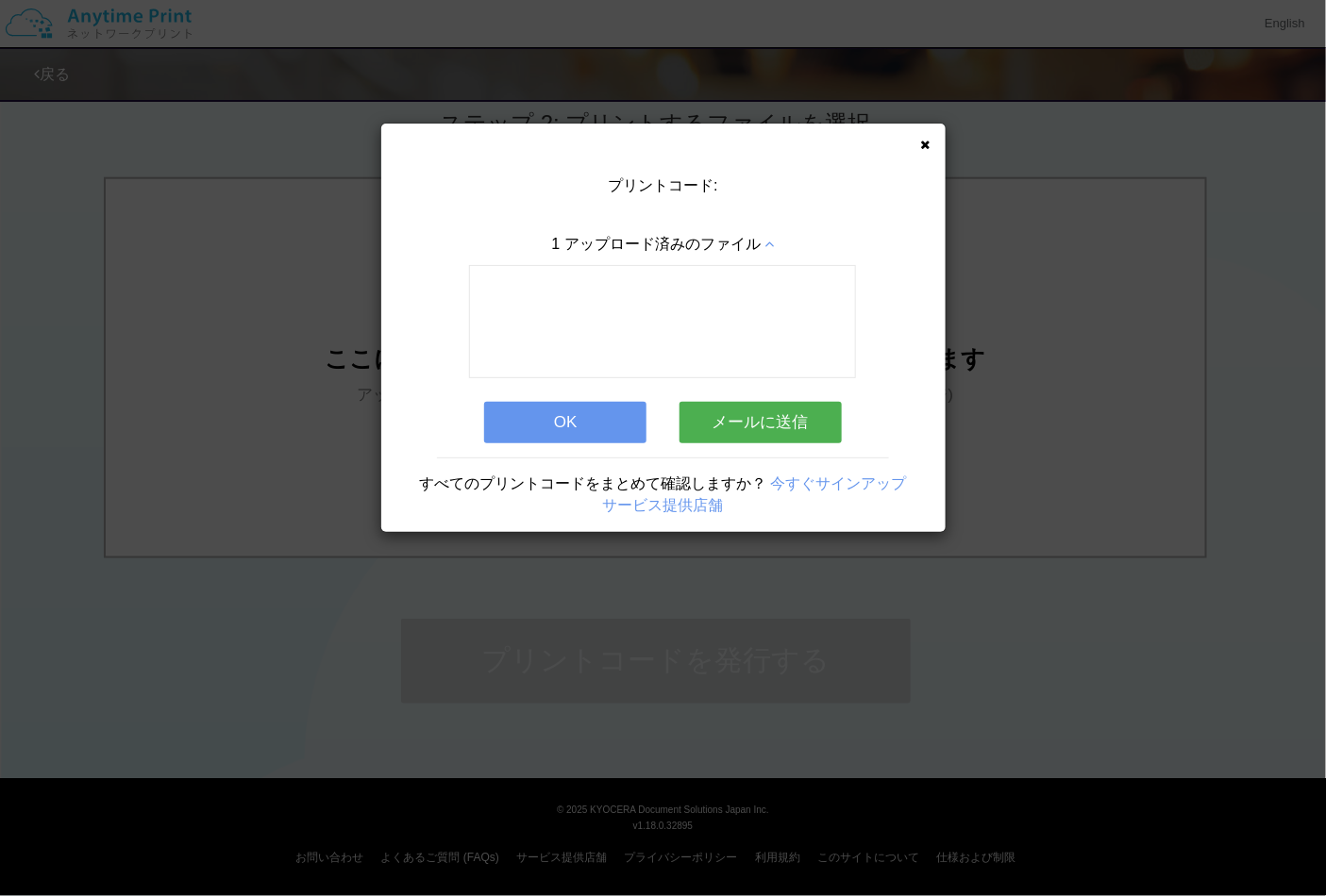
scroll to position [0, 0]
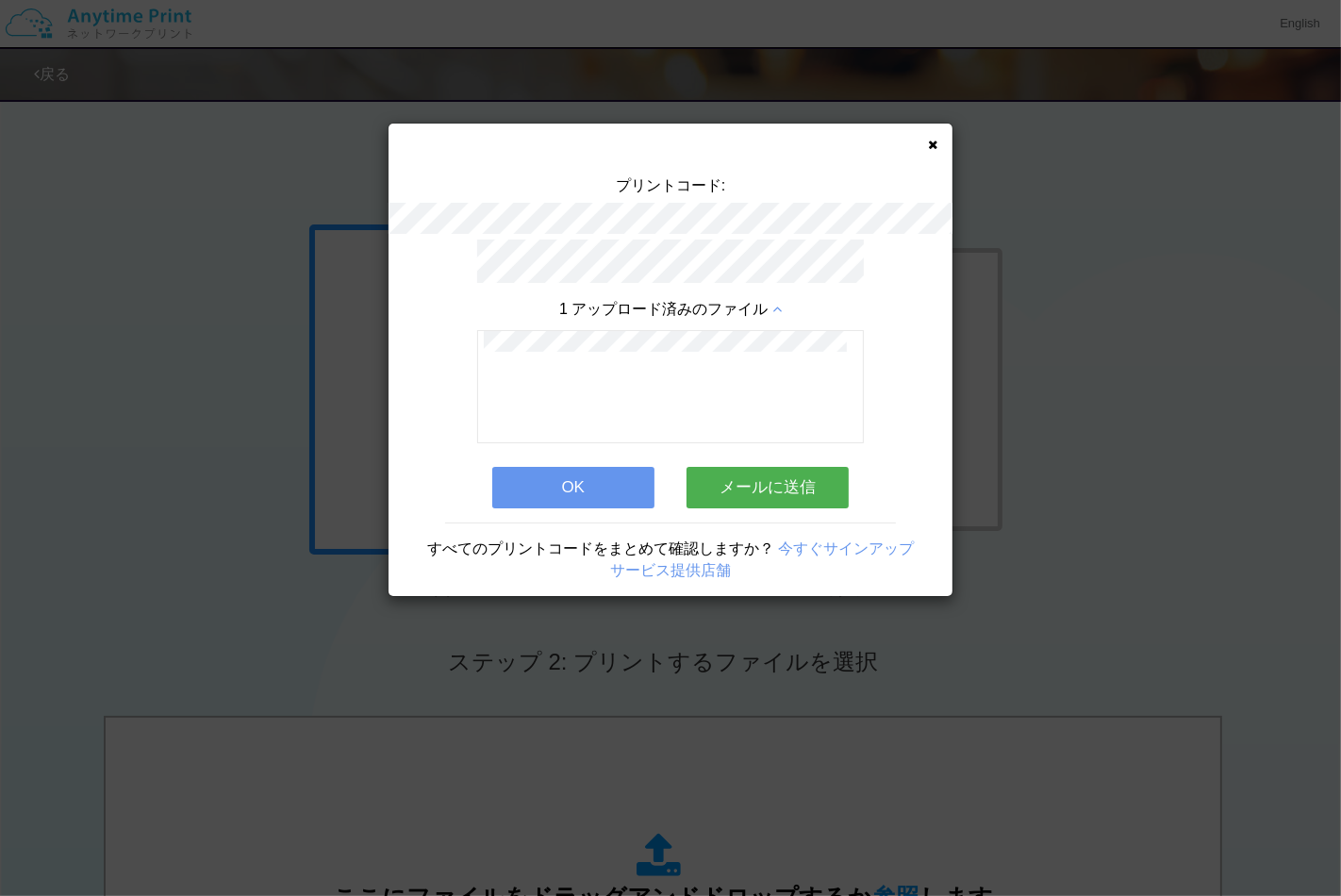
click at [603, 477] on button "OK" at bounding box center [573, 487] width 162 height 42
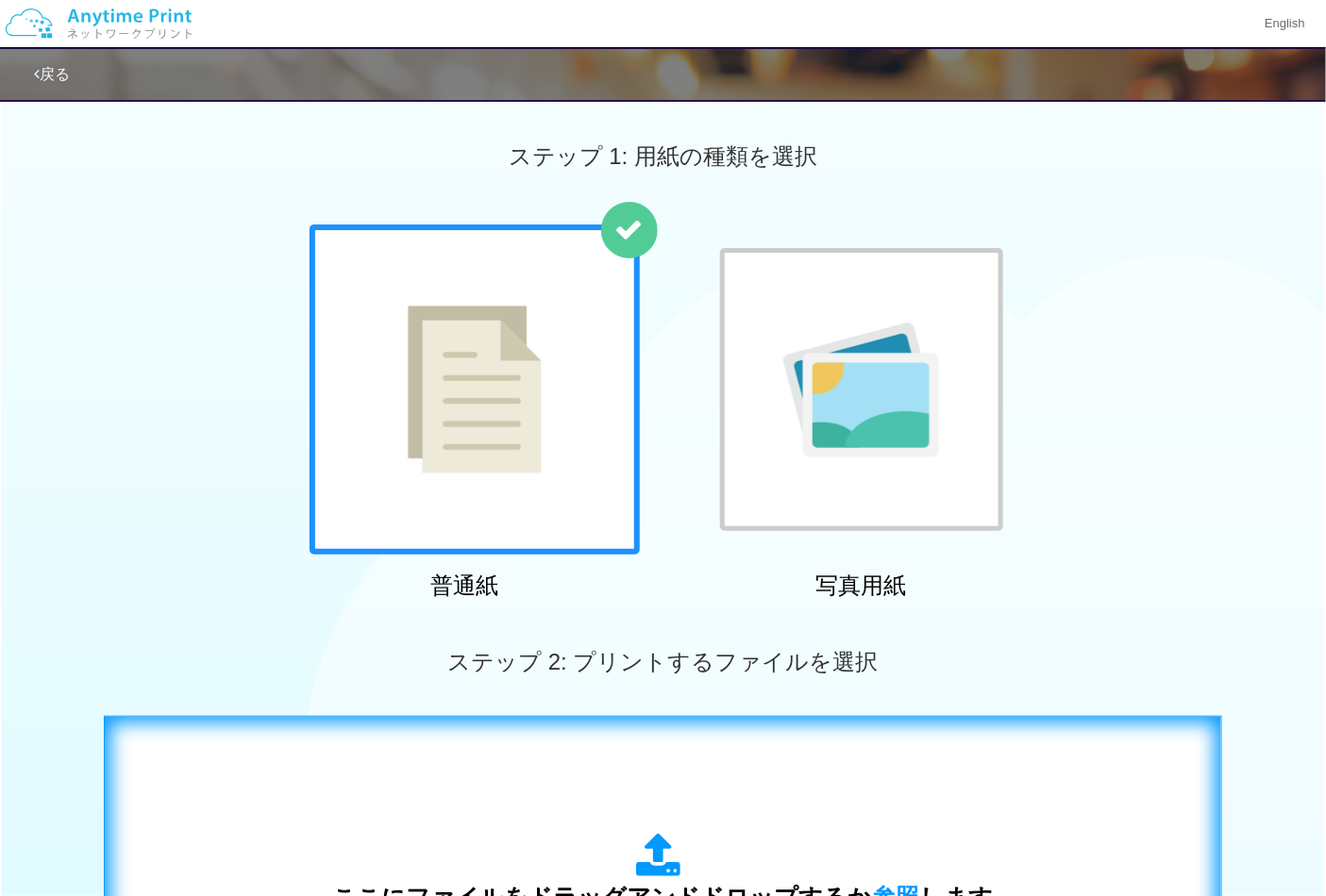
scroll to position [523, 0]
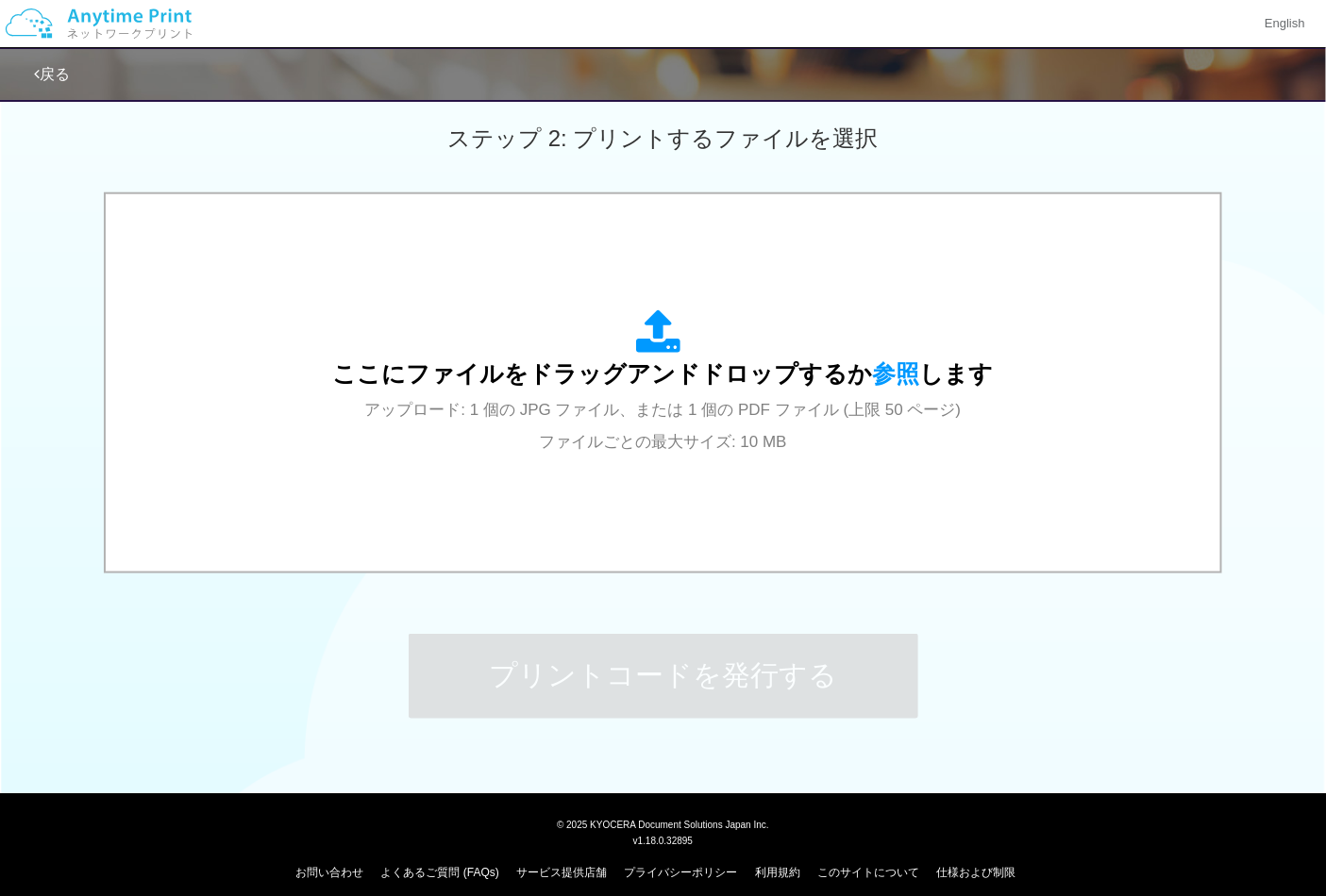
click at [659, 579] on div "プリントコードを発行する" at bounding box center [663, 675] width 566 height 198
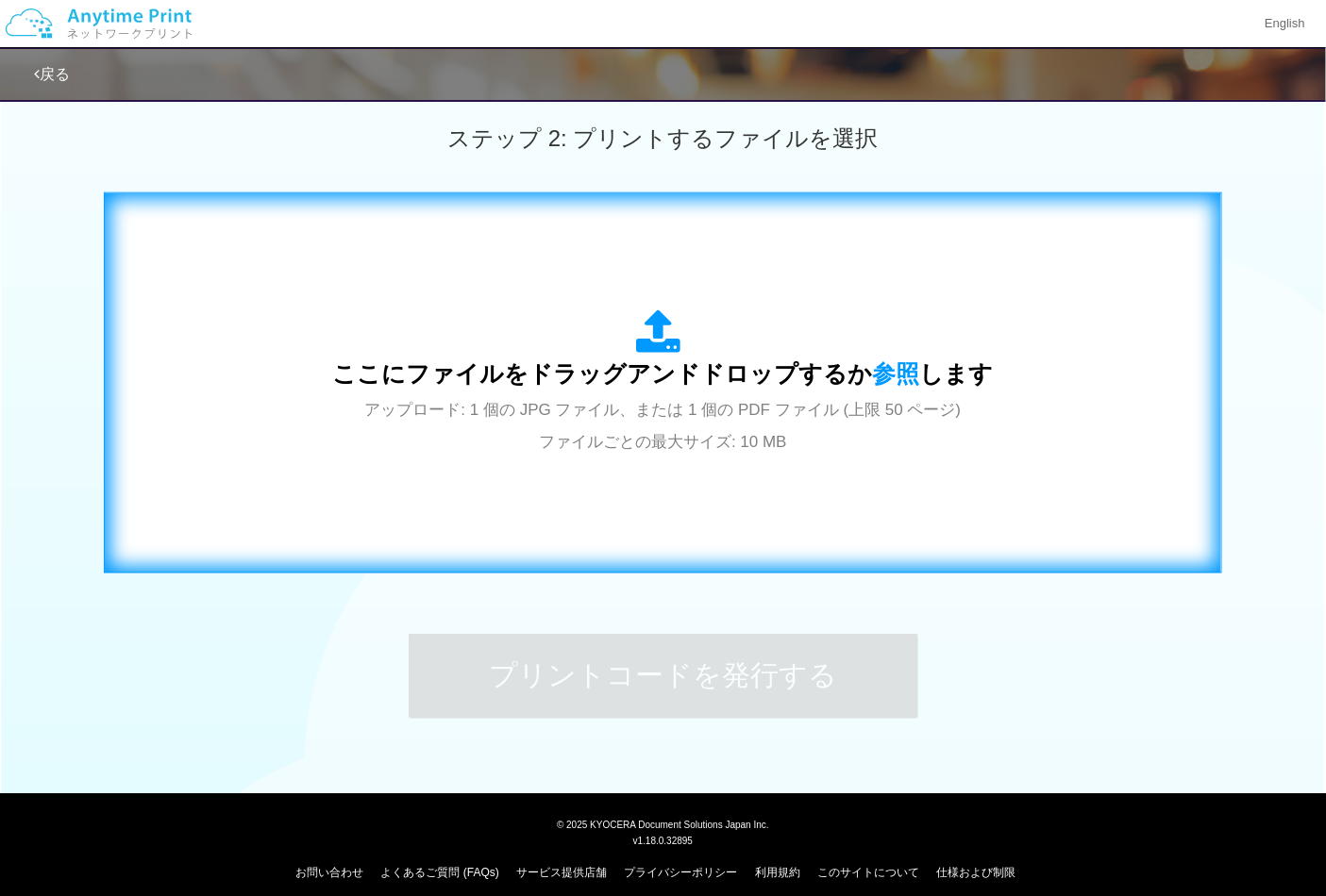
click at [659, 519] on div "ここにファイルをドラッグアンドドロップするか 参照 します アップロード: 1 個の JPG ファイル、または 1 個の PDF ファイル (上限 50 ペー…" at bounding box center [663, 383] width 1079 height 342
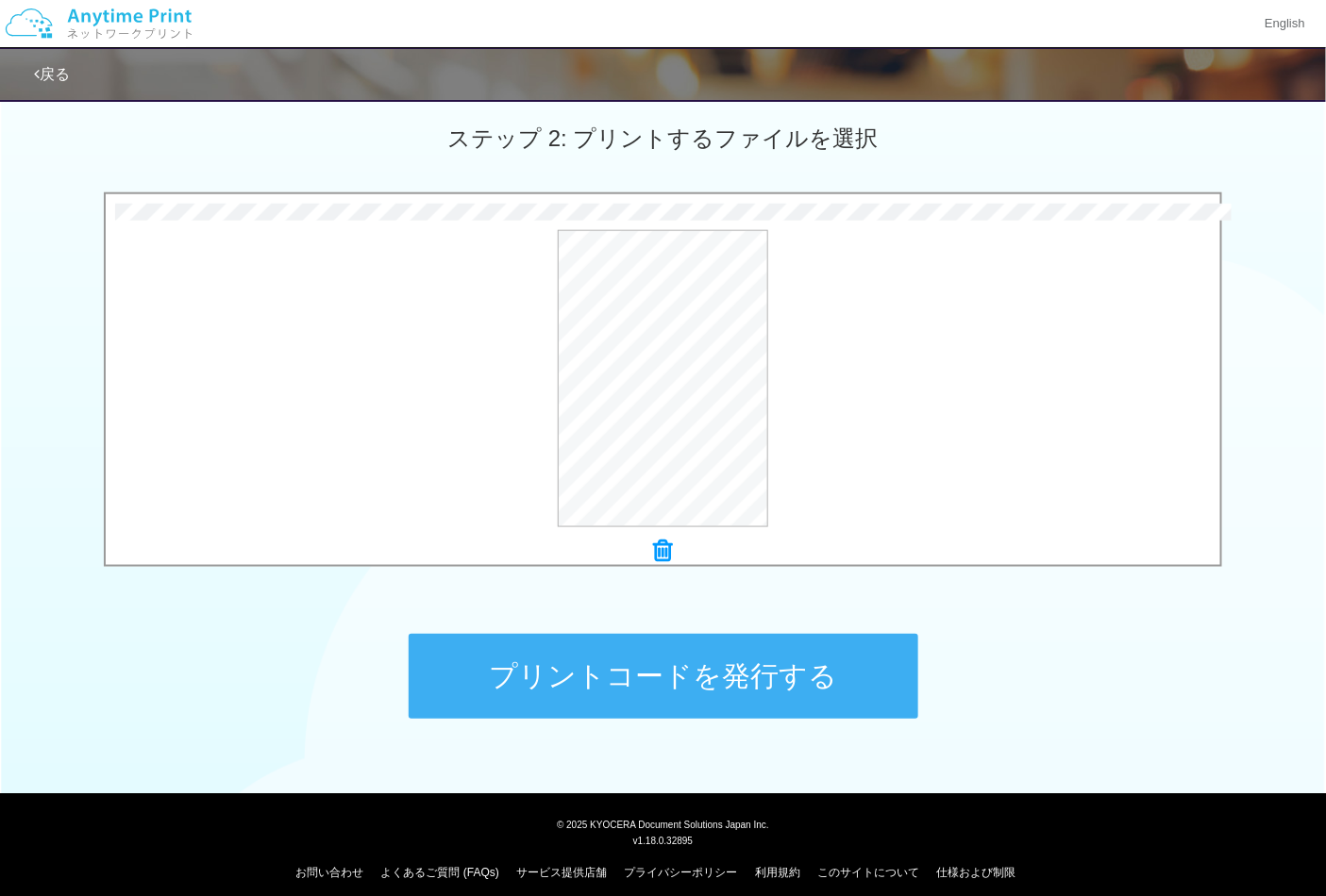
click at [704, 654] on button "プリントコードを発行する" at bounding box center [663, 675] width 510 height 85
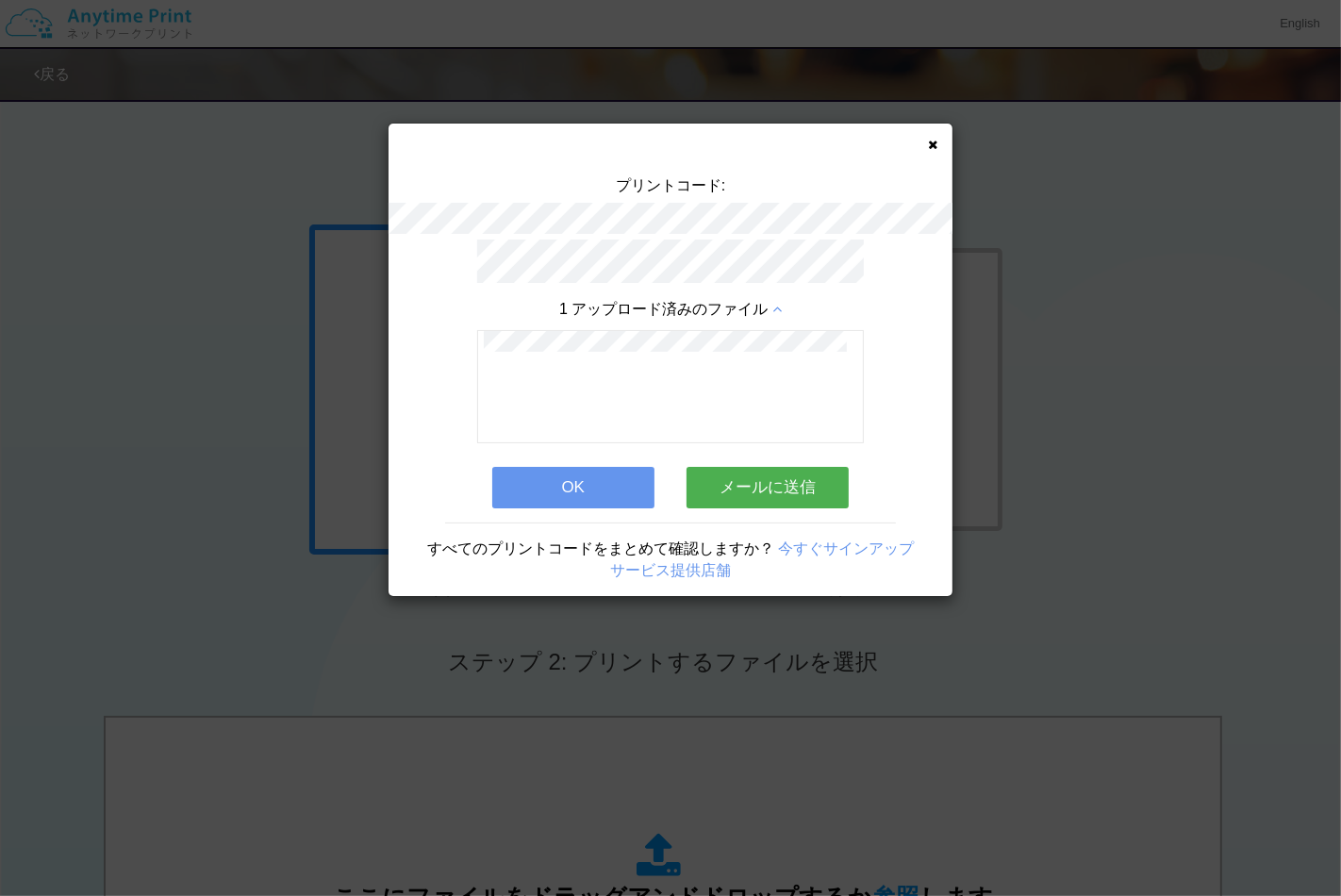
click at [560, 494] on button "OK" at bounding box center [573, 487] width 162 height 42
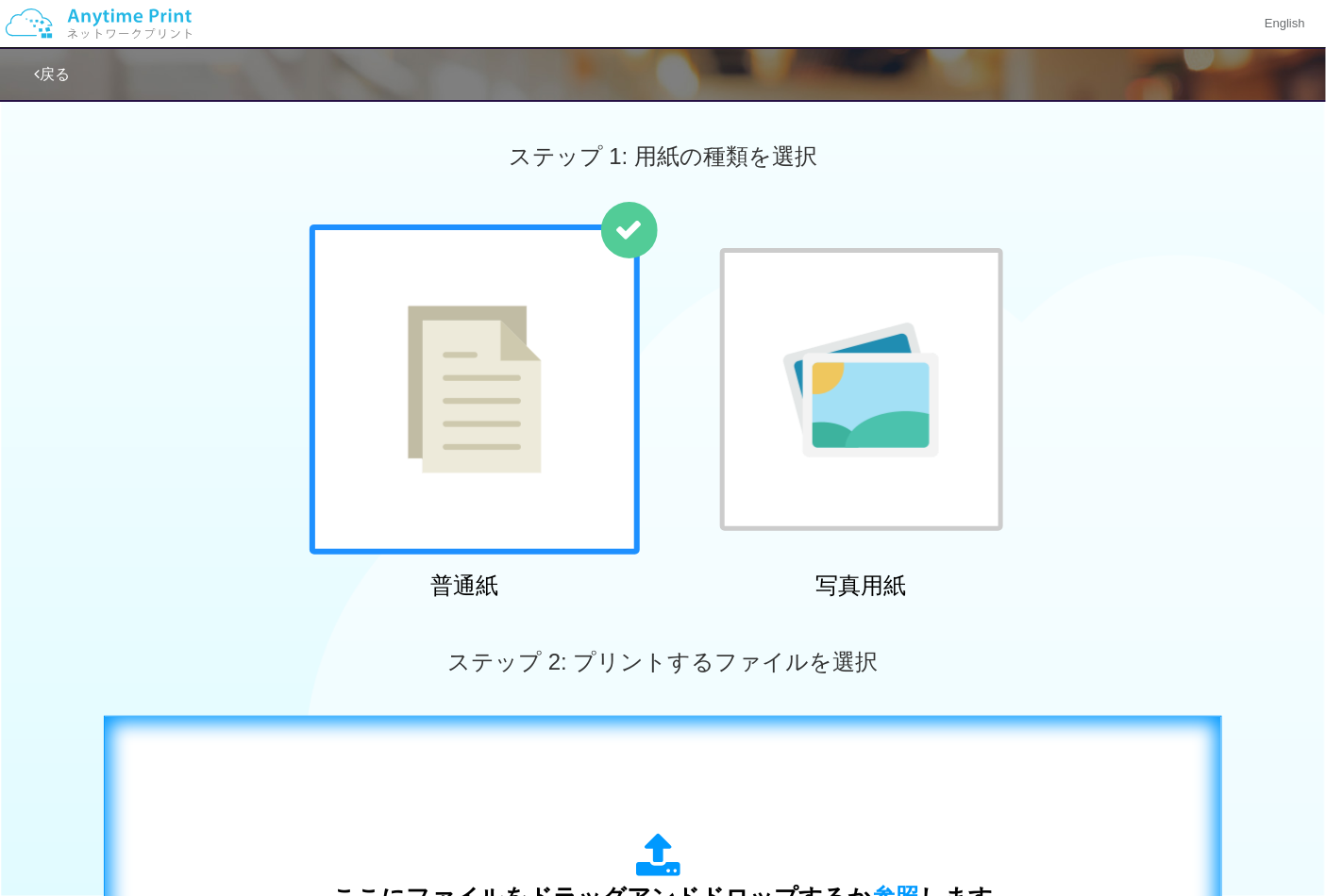
scroll to position [314, 0]
